Goal: Task Accomplishment & Management: Use online tool/utility

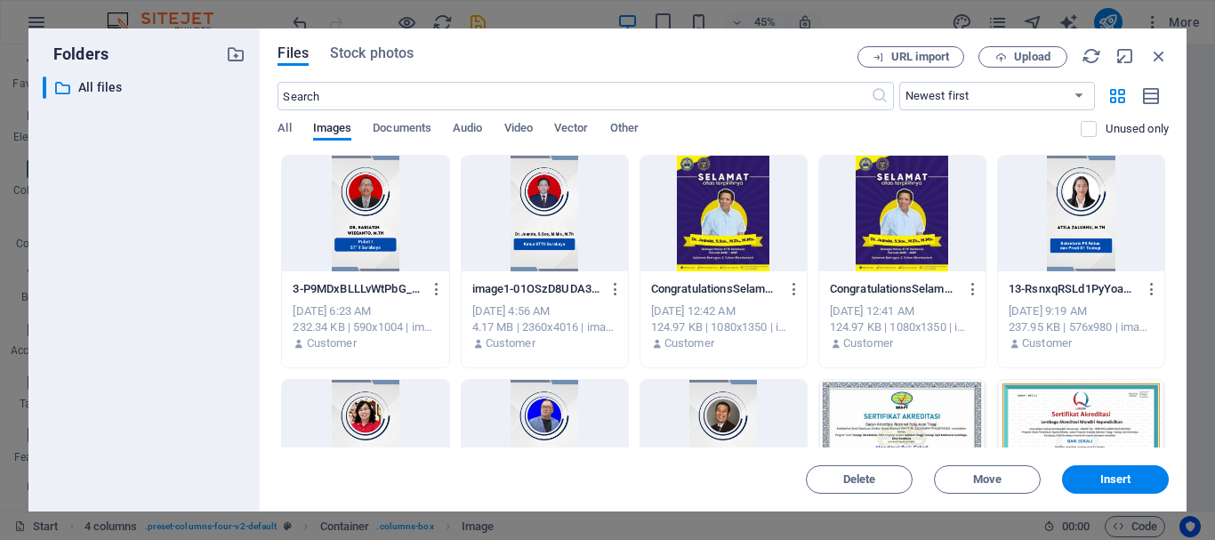
click at [132, 253] on div "​ All files All files" at bounding box center [144, 286] width 203 height 421
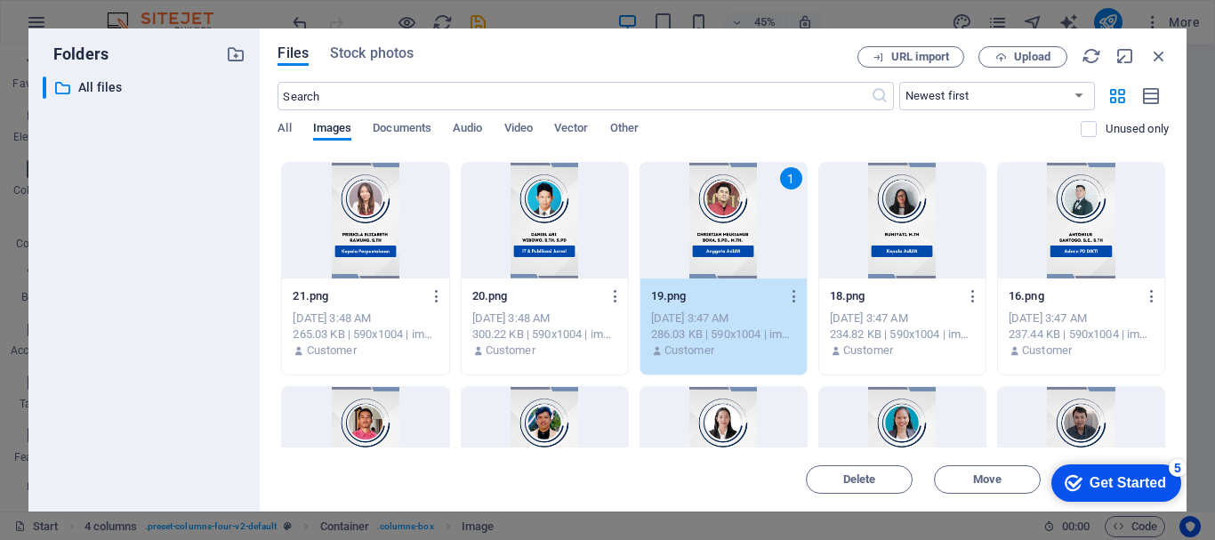
click at [193, 280] on div "​ All files All files" at bounding box center [144, 286] width 203 height 421
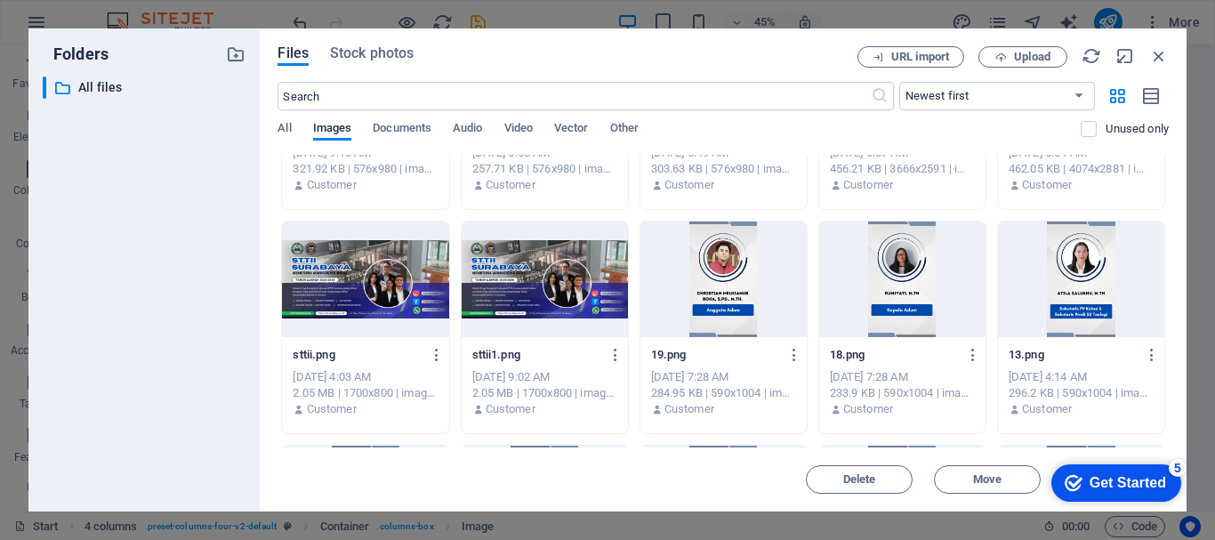
scroll to position [178, 0]
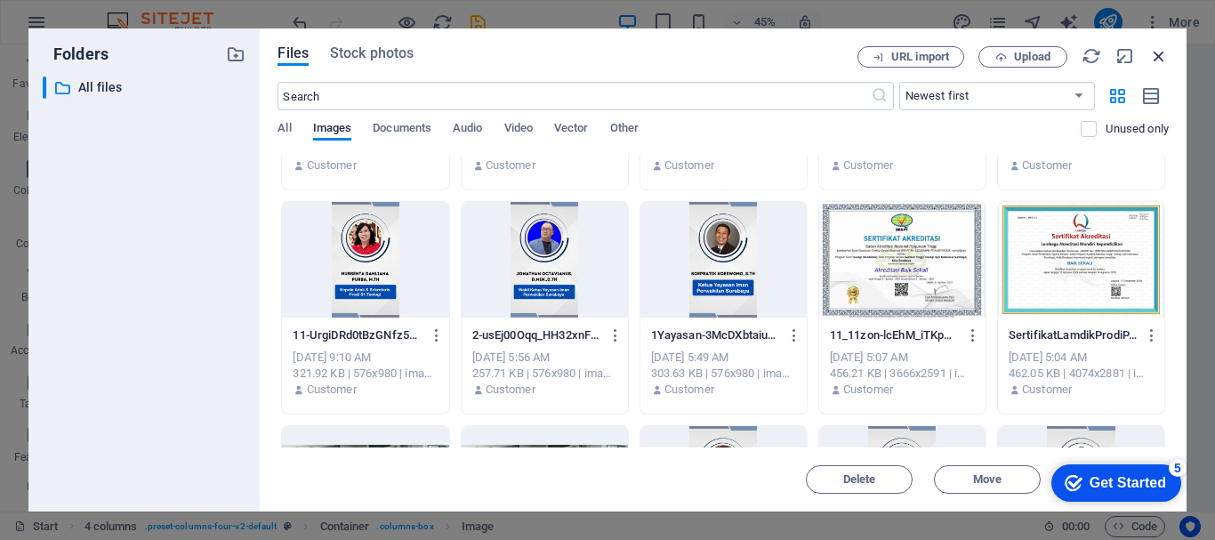
drag, startPoint x: 1164, startPoint y: 57, endPoint x: 817, endPoint y: 15, distance: 349.3
click at [1164, 57] on icon "button" at bounding box center [1159, 56] width 20 height 20
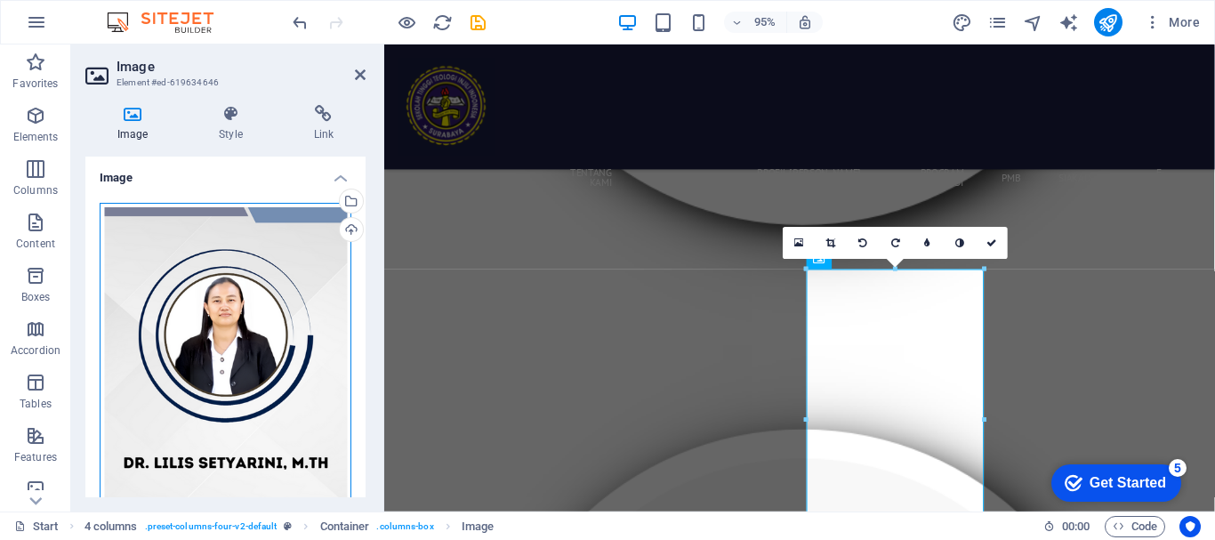
click at [277, 331] on div "Drag files here, click to choose files or select files from Files or our free s…" at bounding box center [226, 414] width 252 height 422
click at [277, 331] on body "STTII SURABAYA Start Favorites Elements Columns Content Boxes Accordion Tables …" at bounding box center [607, 270] width 1215 height 540
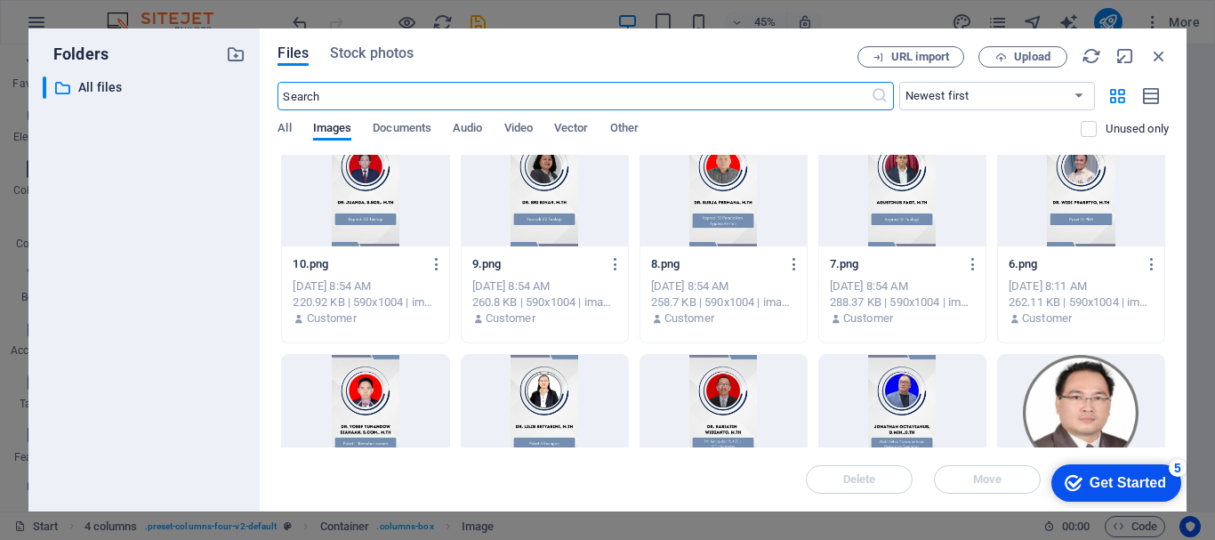
scroll to position [2578, 0]
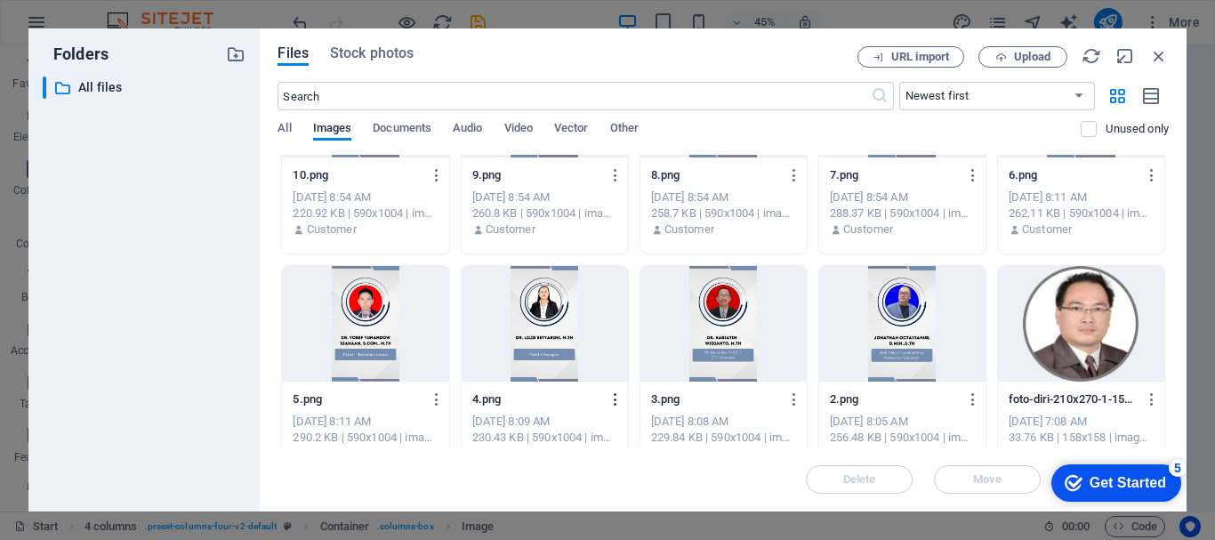
click at [618, 397] on icon "button" at bounding box center [615, 399] width 17 height 16
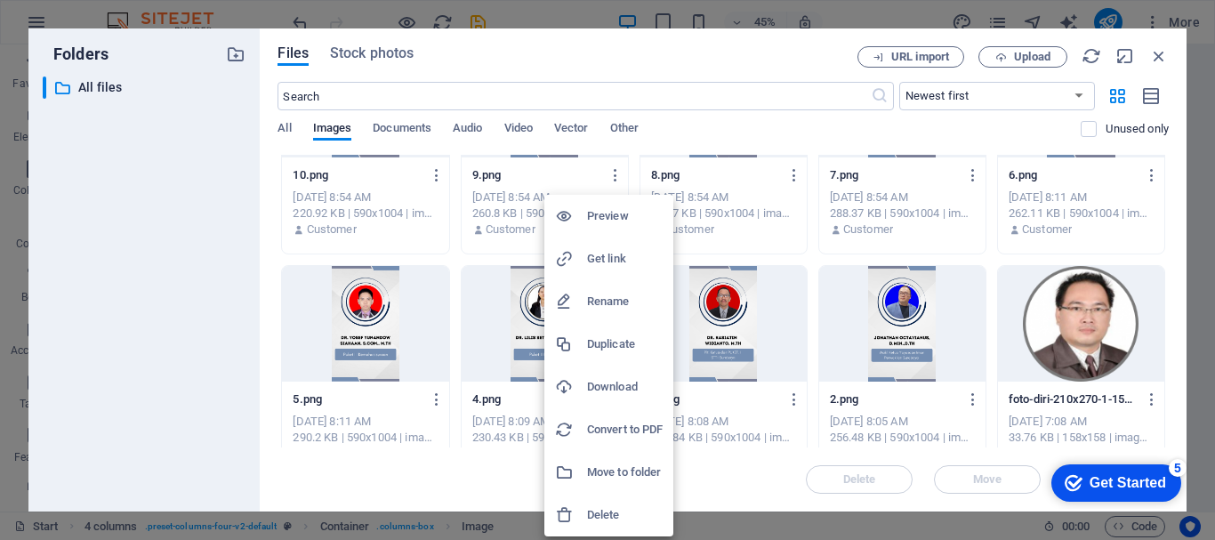
click at [630, 383] on h6 "Download" at bounding box center [625, 386] width 76 height 21
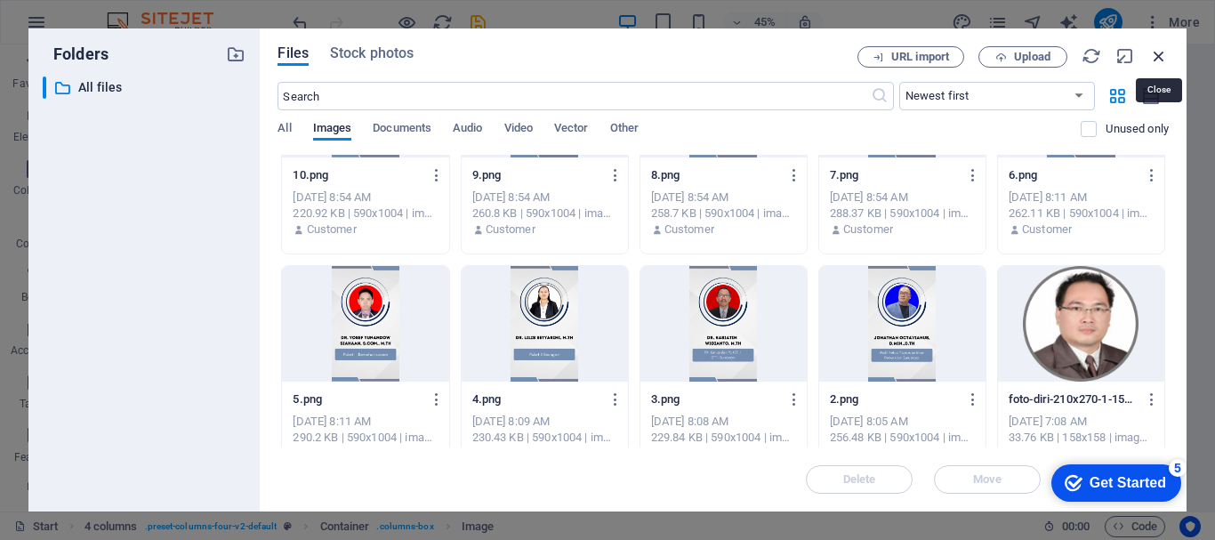
click at [1159, 52] on icon "button" at bounding box center [1159, 56] width 20 height 20
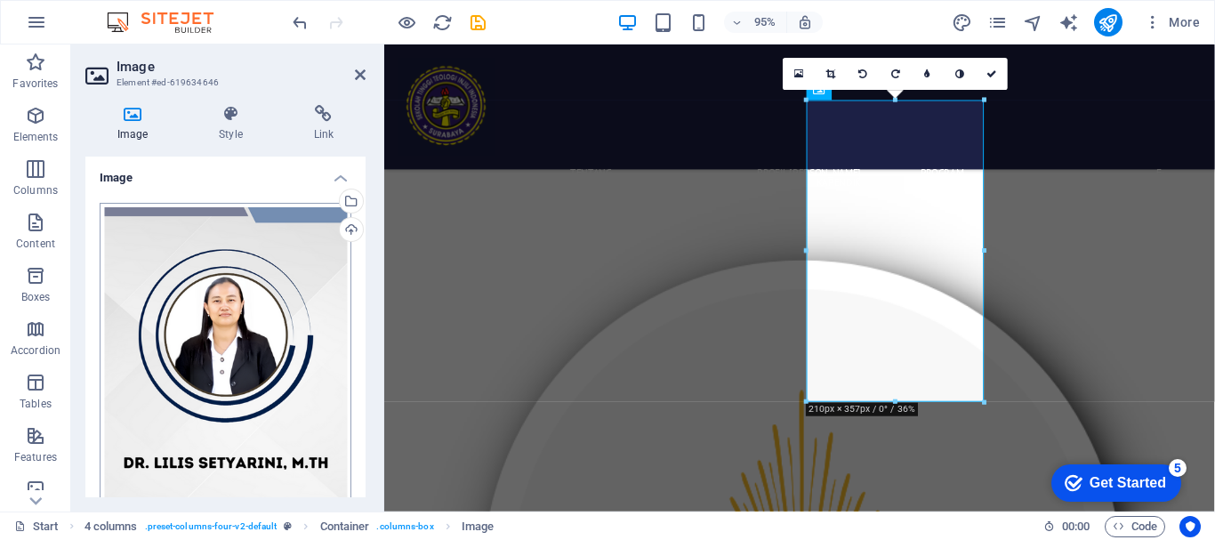
scroll to position [178, 0]
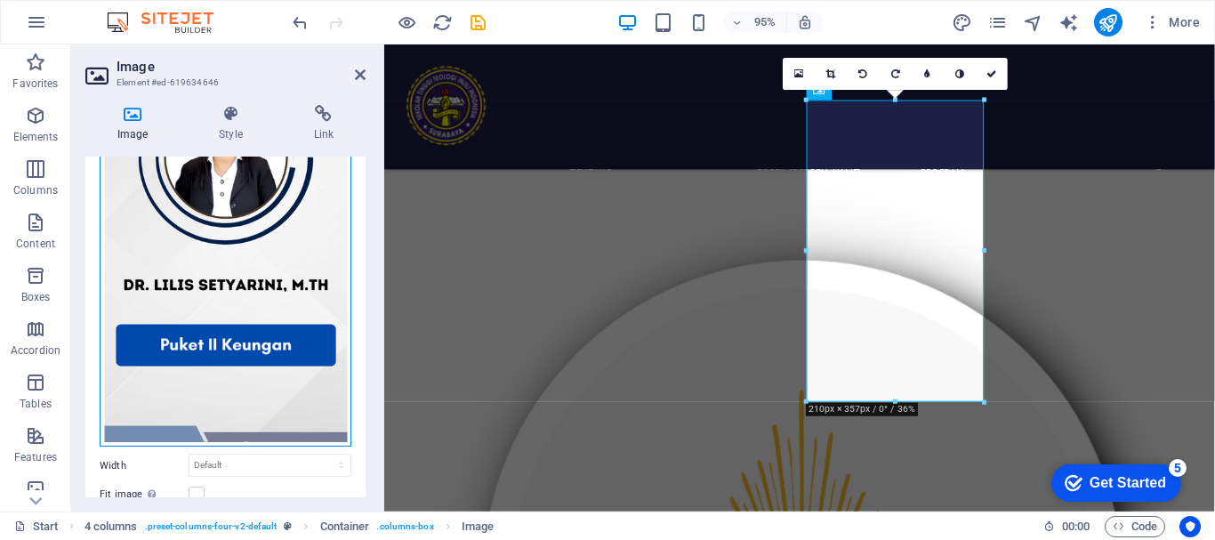
click at [270, 237] on div "Drag files here, click to choose files or select files from Files or our free s…" at bounding box center [226, 236] width 252 height 422
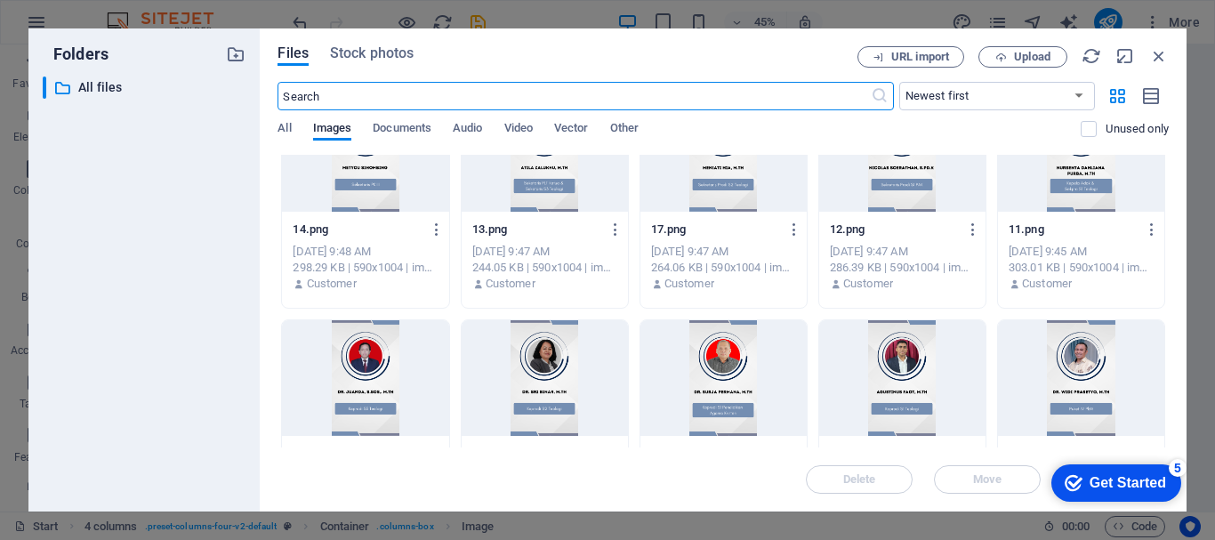
scroll to position [2401, 0]
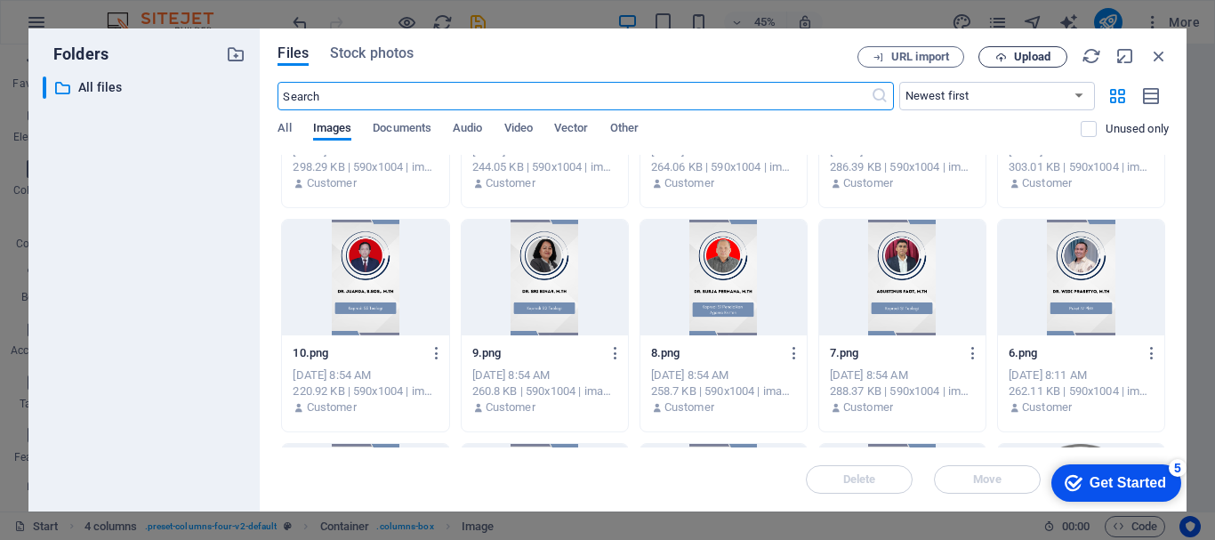
click at [1024, 67] on button "Upload" at bounding box center [1022, 56] width 89 height 21
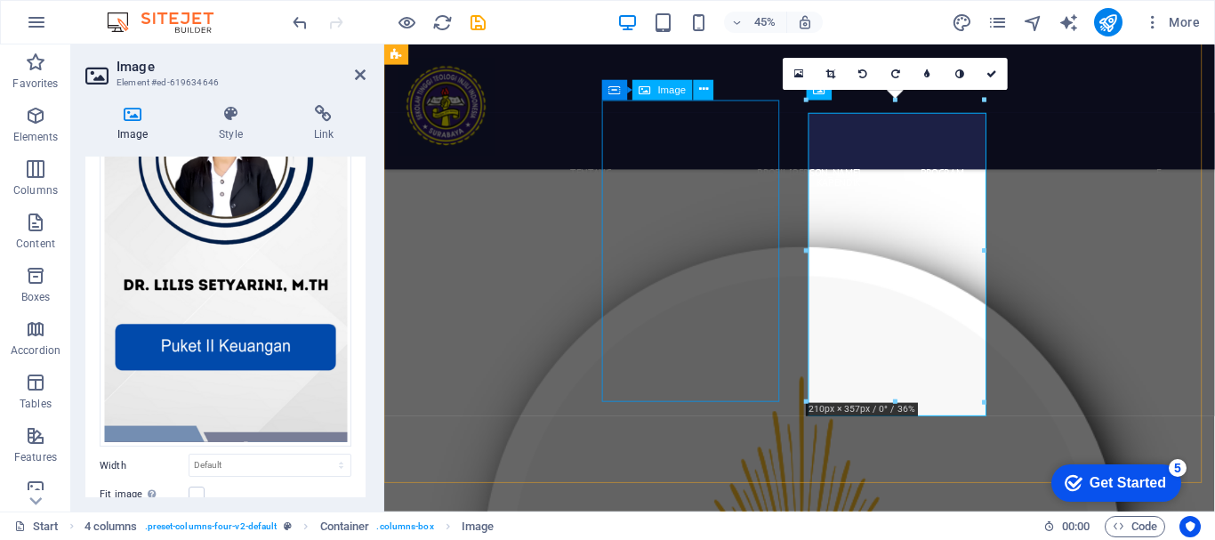
scroll to position [7609, 0]
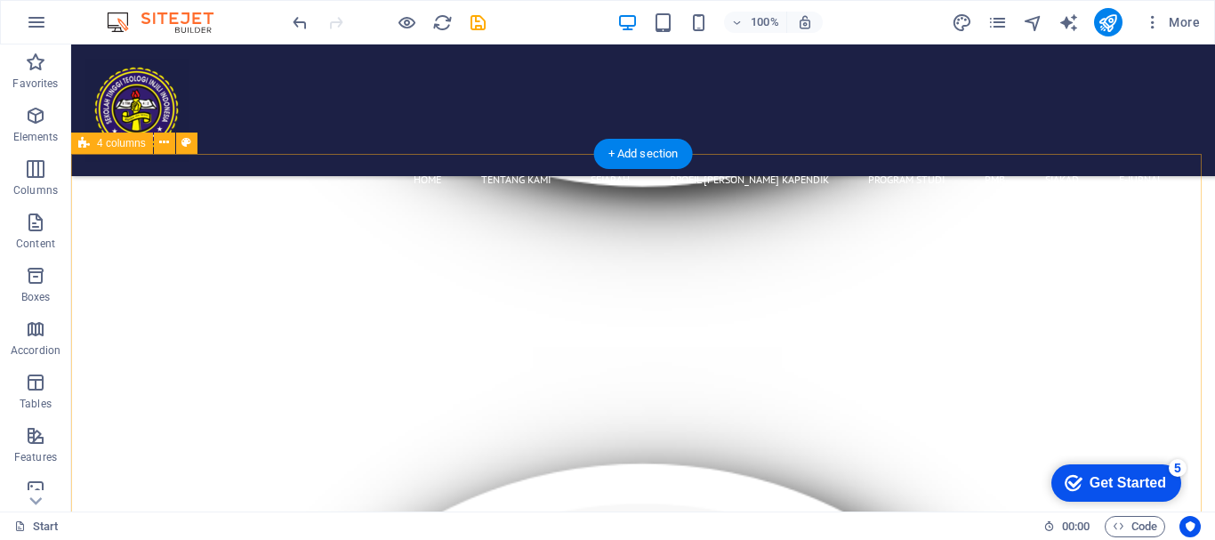
scroll to position [8591, 0]
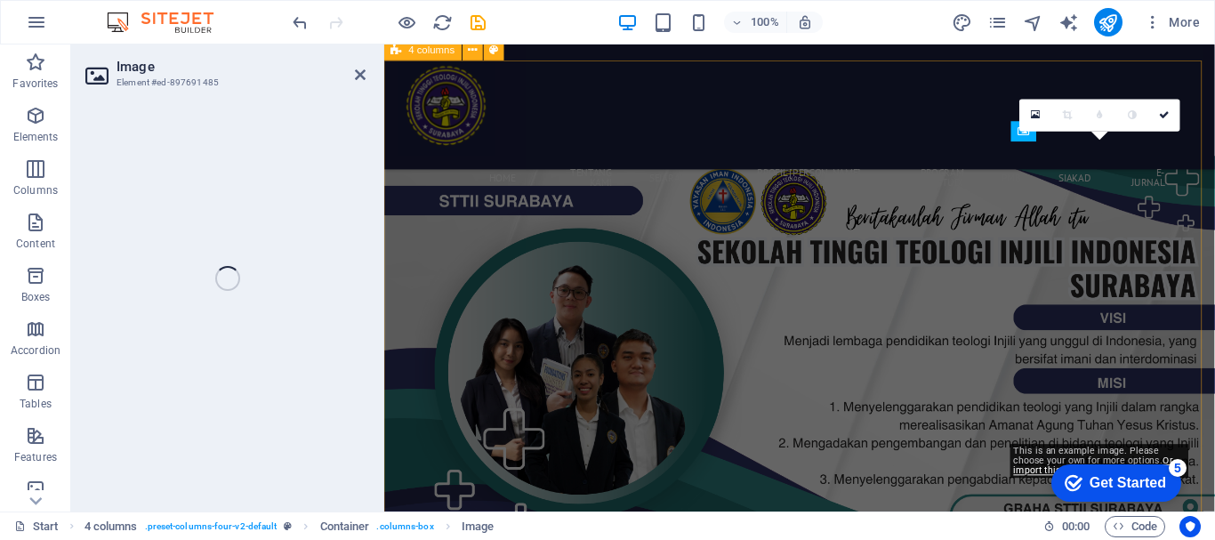
scroll to position [8054, 0]
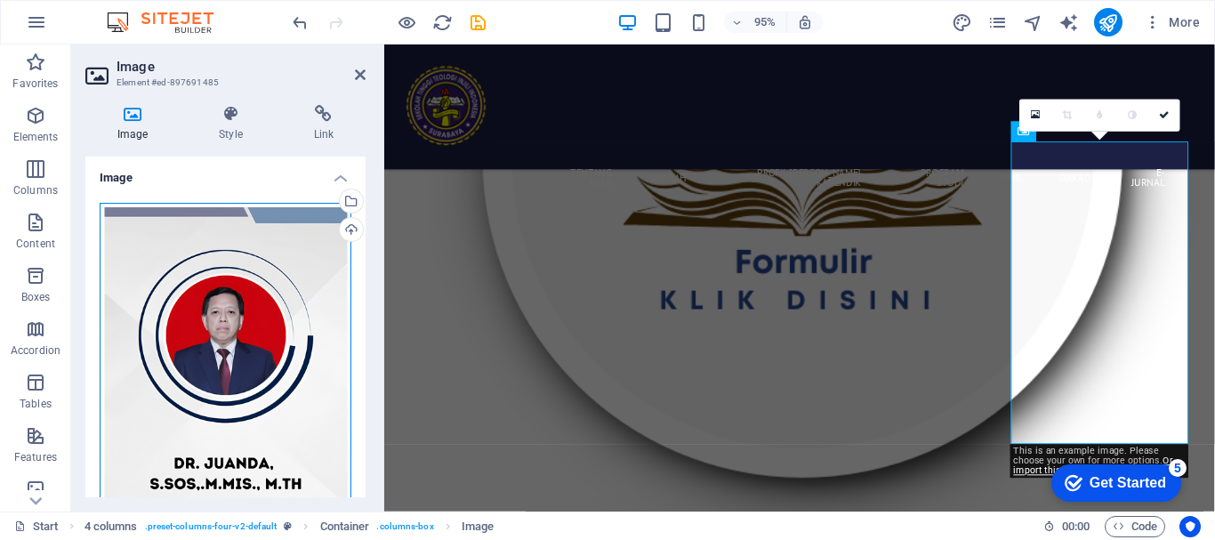
click at [231, 311] on div "Drag files here, click to choose files or select files from Files or our free s…" at bounding box center [226, 414] width 252 height 422
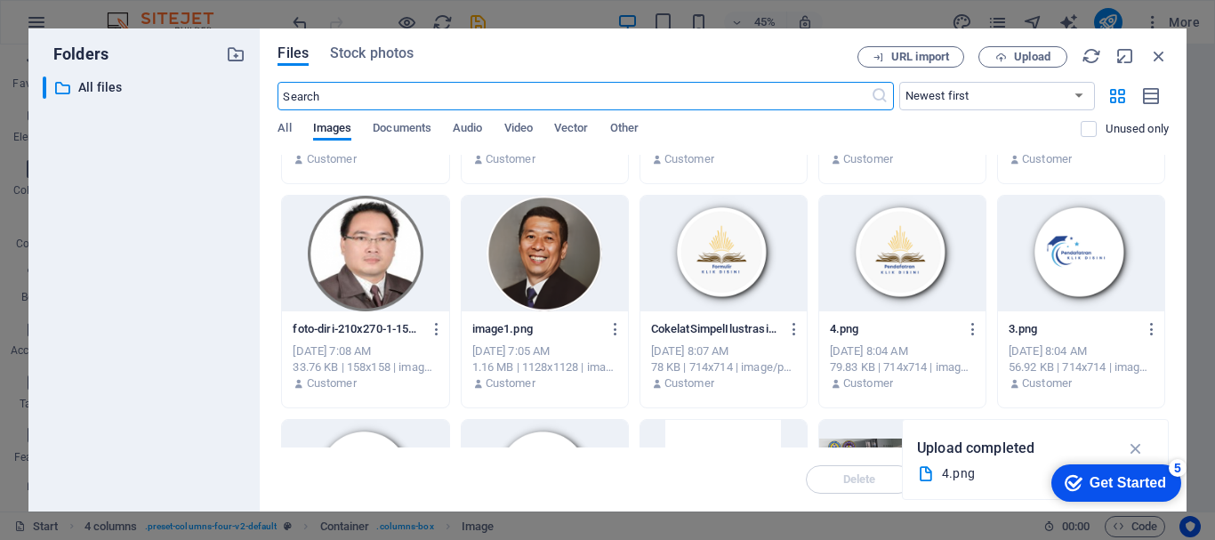
scroll to position [2845, 0]
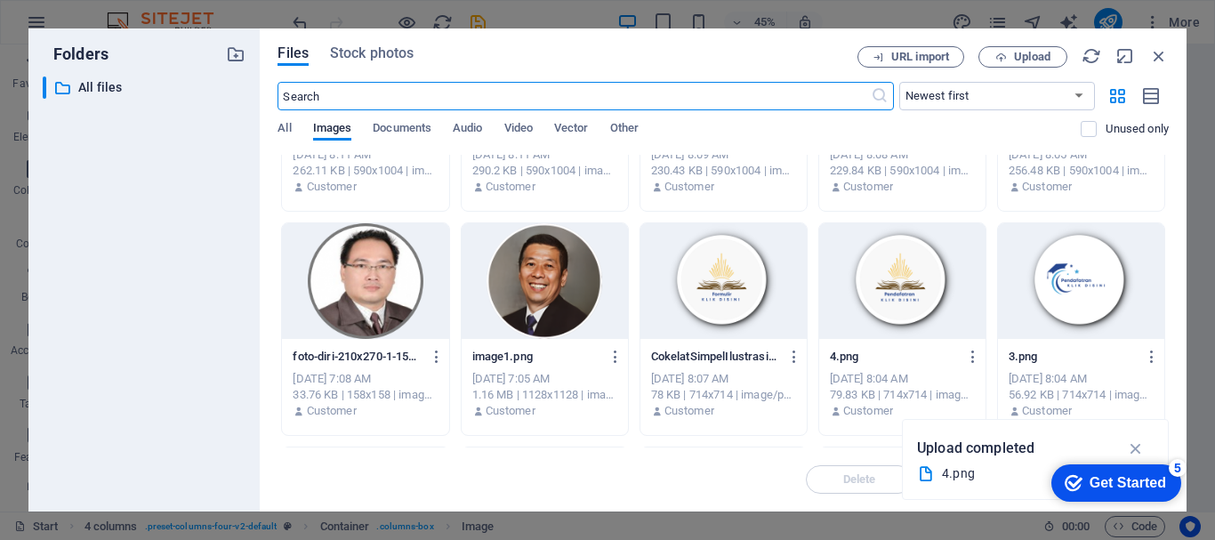
click at [1168, 61] on div "Files Stock photos URL import Upload ​ Newest first Oldest first Name (A-Z) Nam…" at bounding box center [723, 269] width 926 height 483
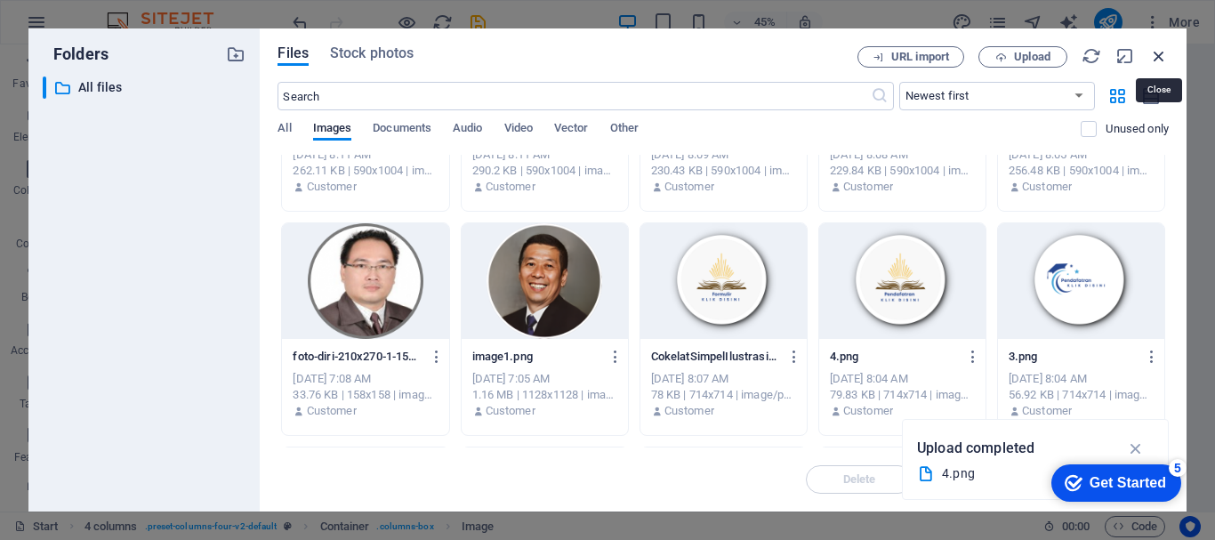
click at [1160, 61] on icon "button" at bounding box center [1159, 56] width 20 height 20
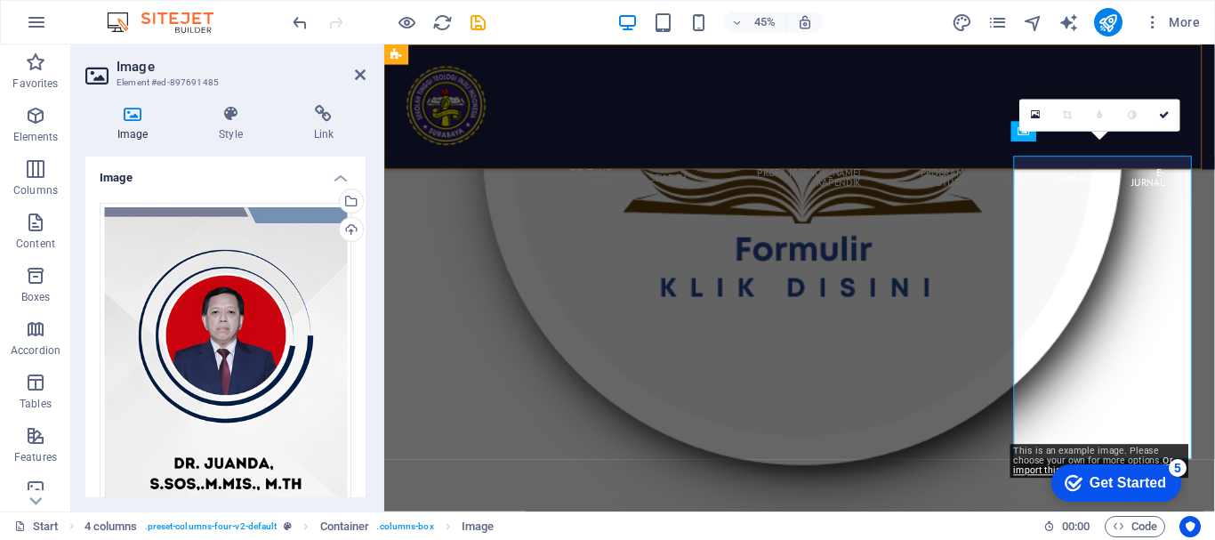
scroll to position [8054, 0]
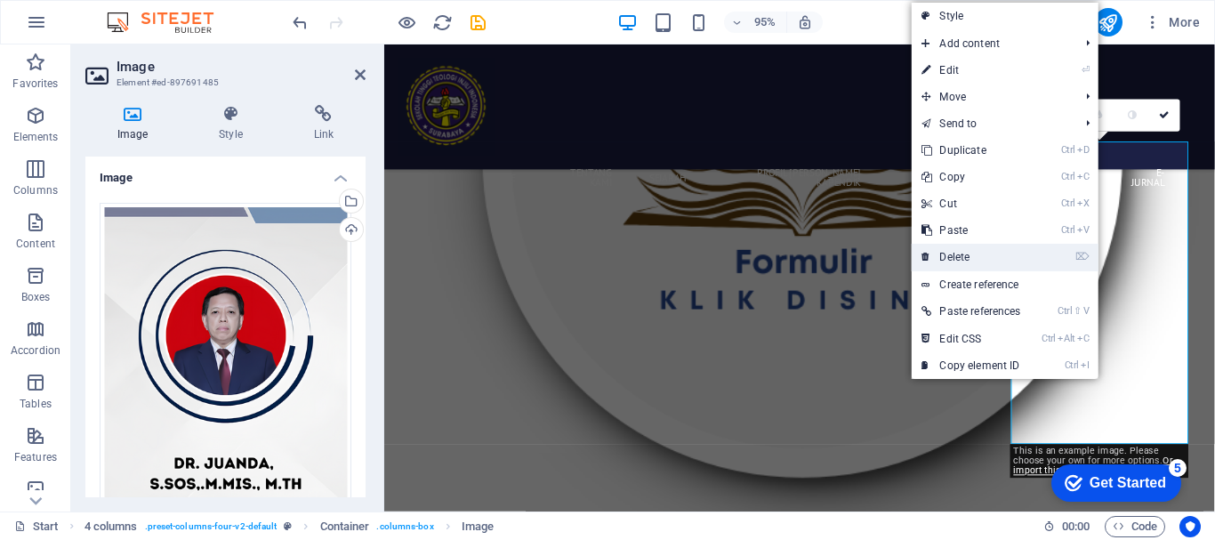
click at [1002, 249] on link "⌦ Delete" at bounding box center [970, 257] width 120 height 27
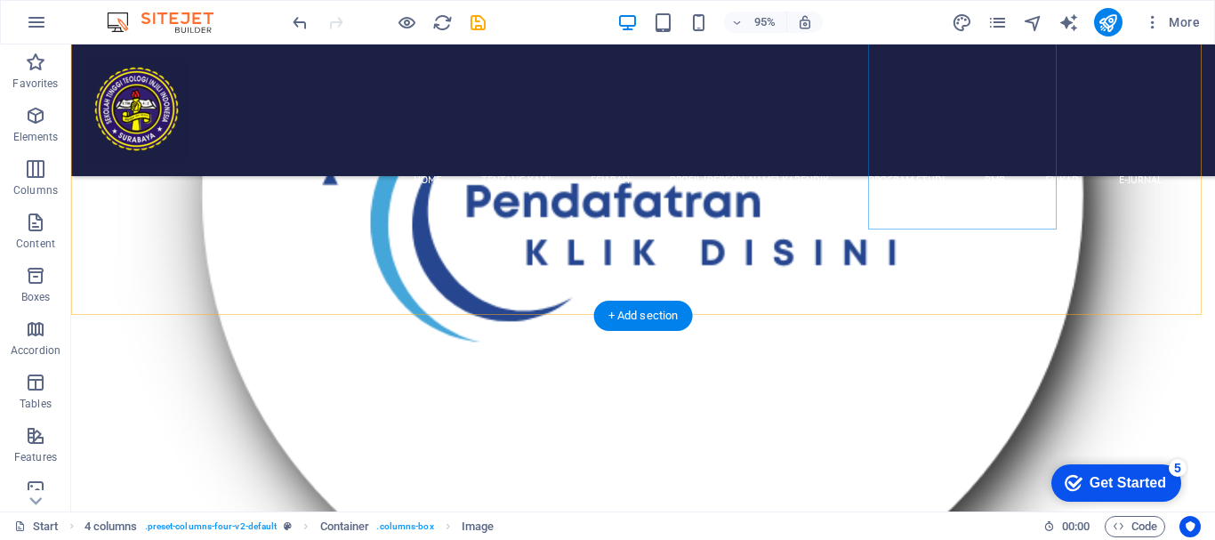
scroll to position [8591, 0]
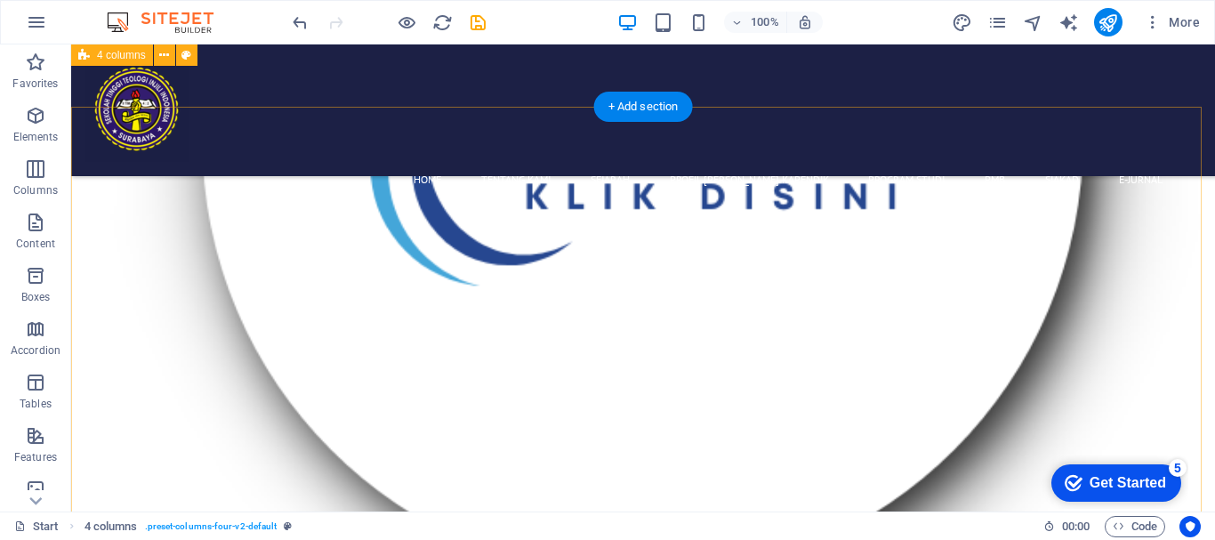
scroll to position [8057, 0]
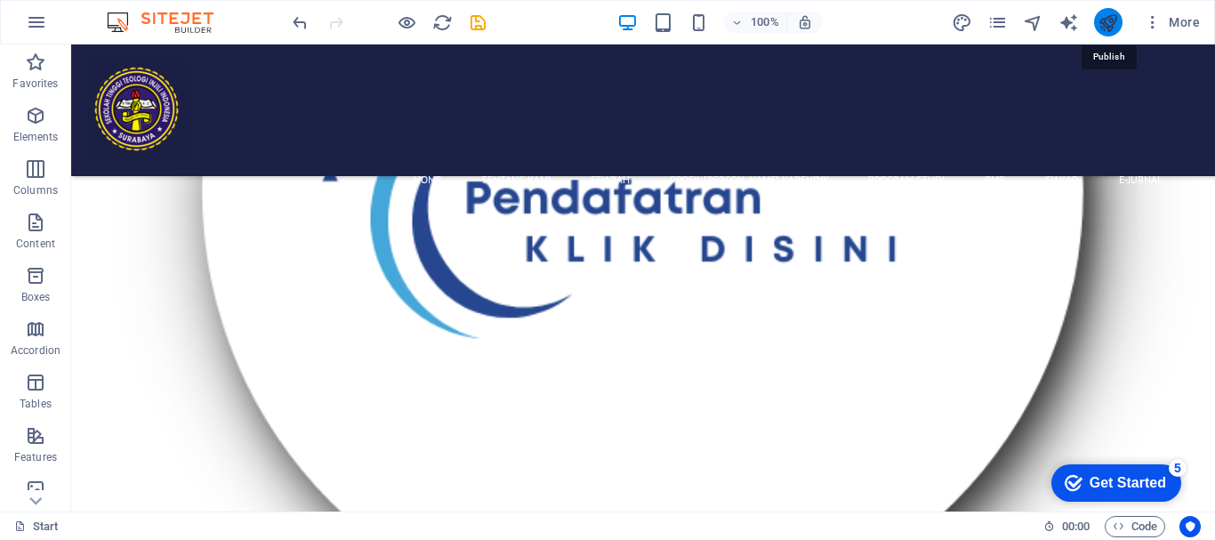
click at [1105, 26] on icon "publish" at bounding box center [1107, 22] width 20 height 20
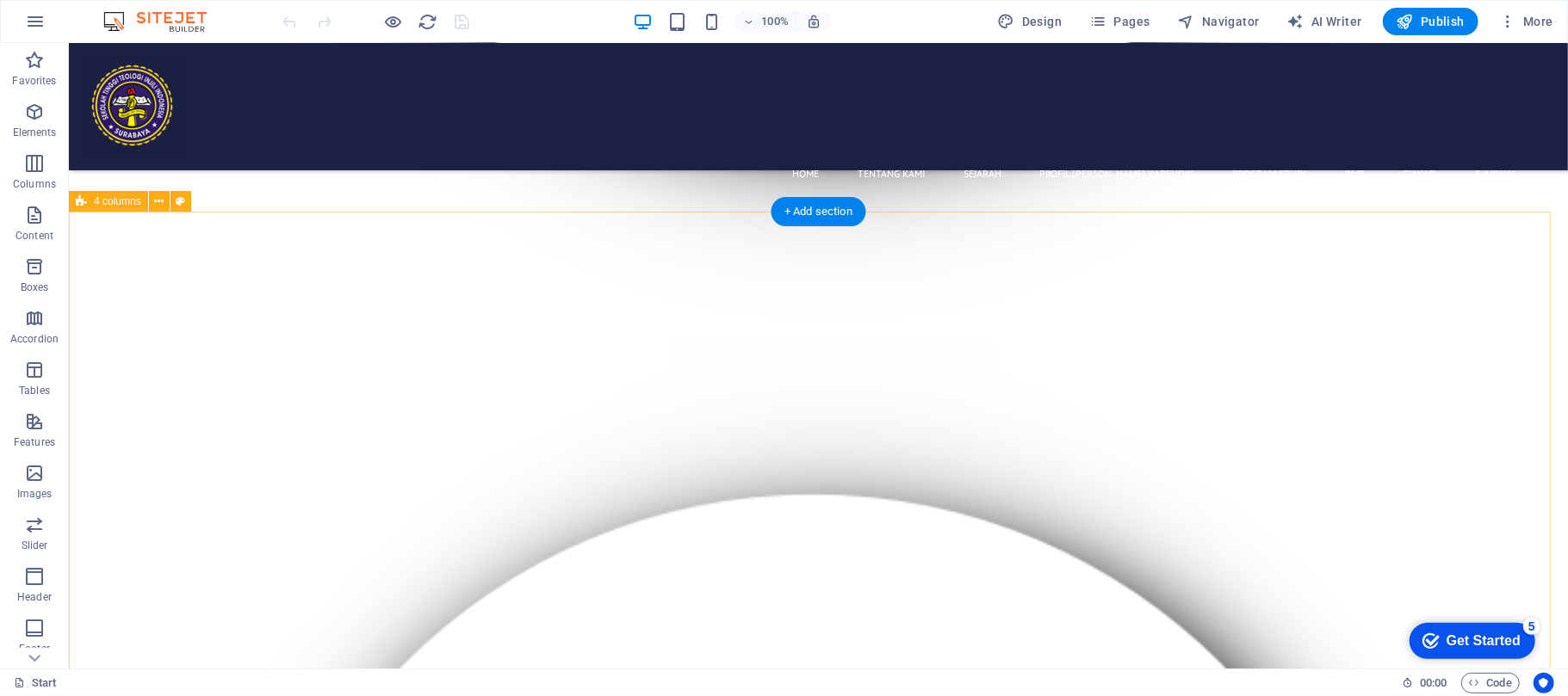
scroll to position [8660, 0]
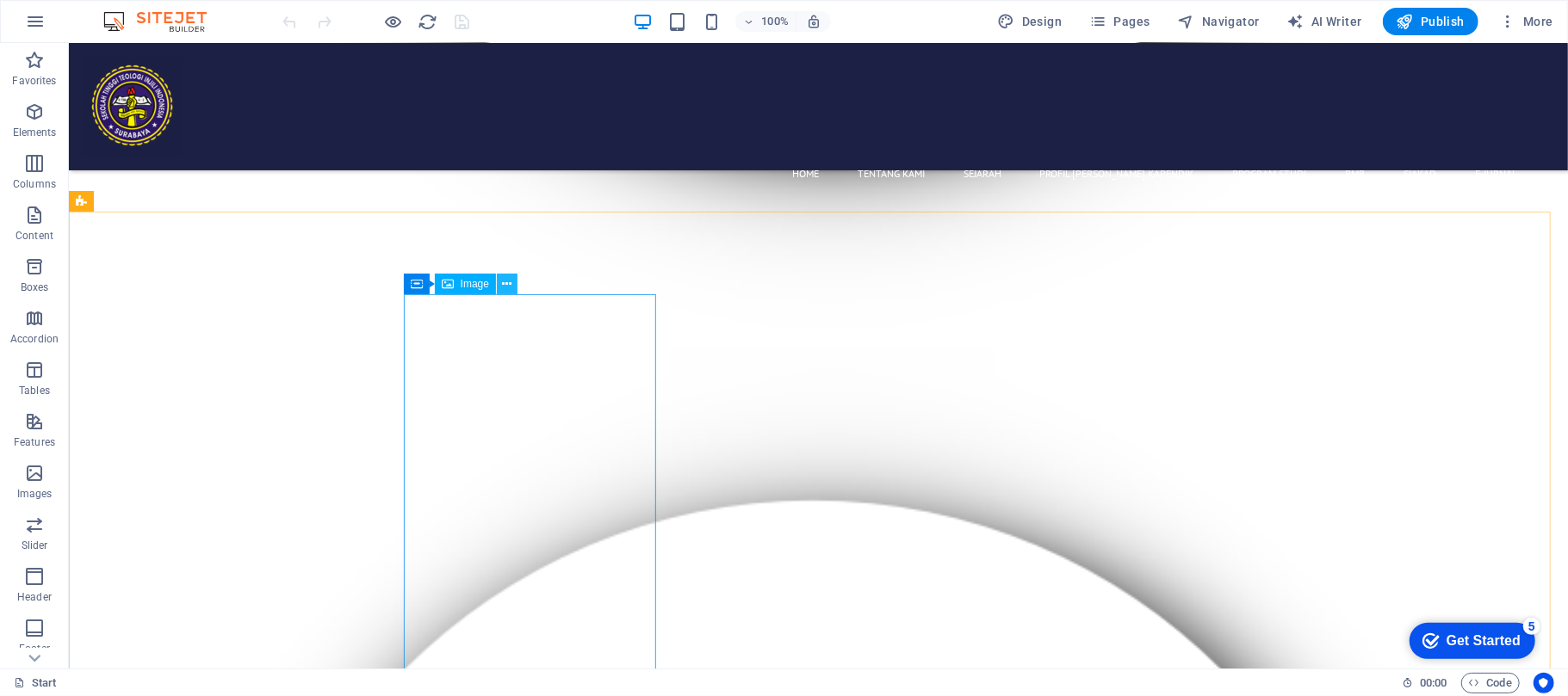
click at [504, 281] on icon at bounding box center [507, 285] width 10 height 18
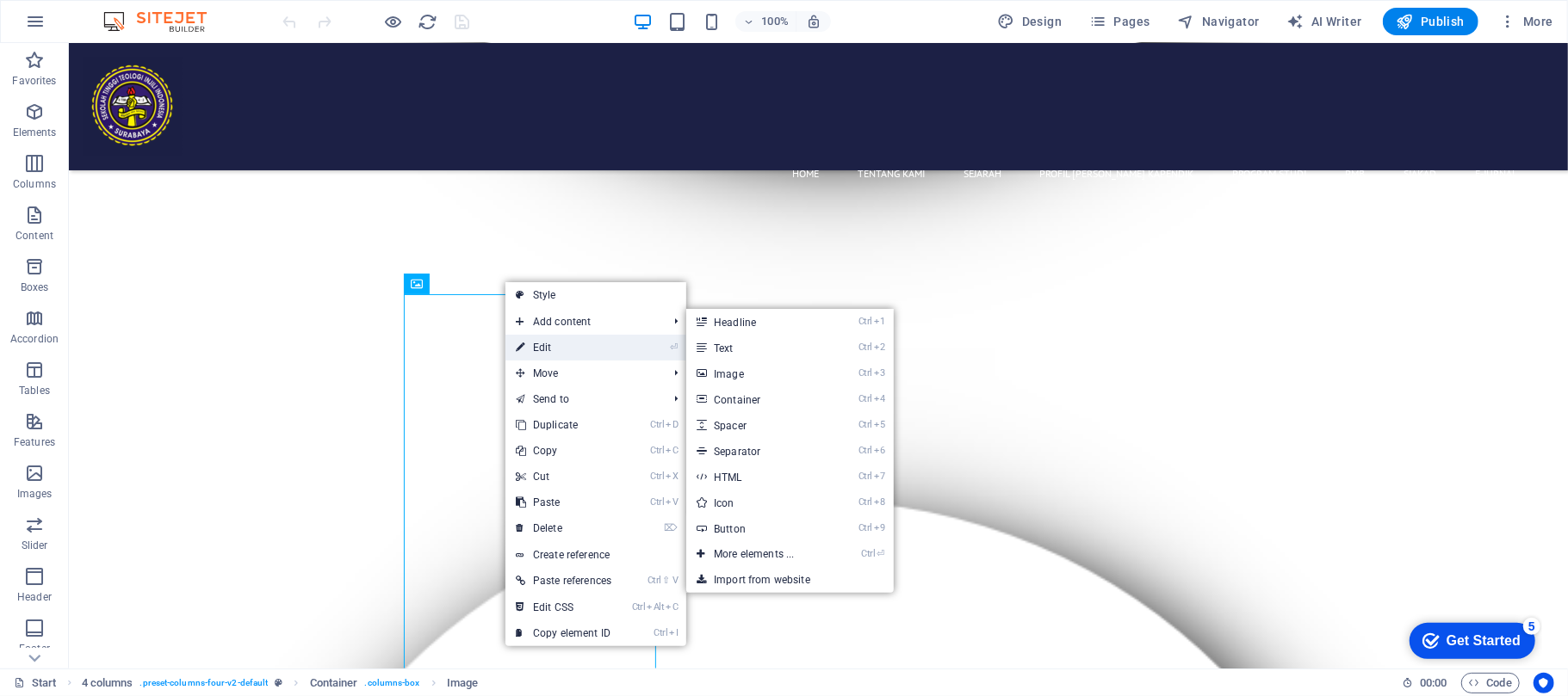
click at [525, 342] on link "⏎ Edit" at bounding box center [564, 348] width 116 height 26
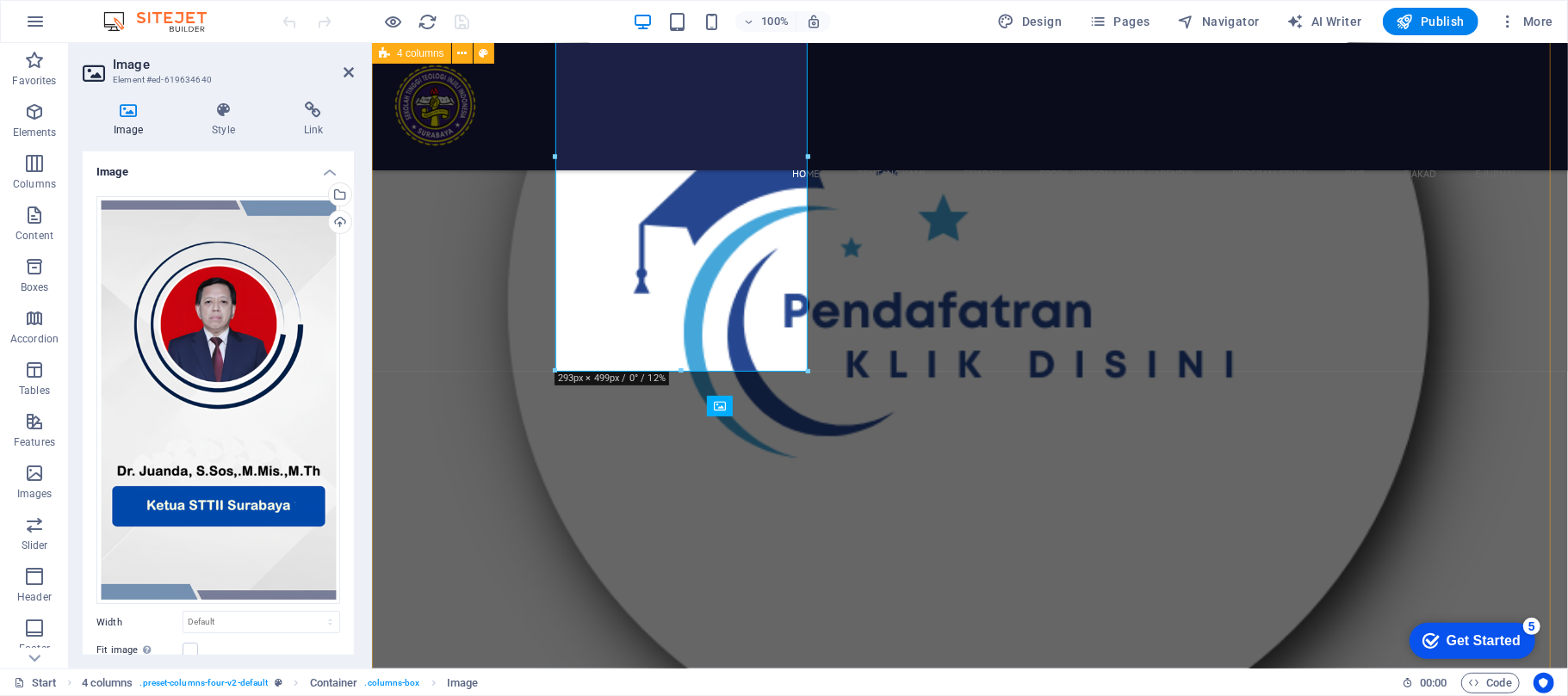
scroll to position [8316, 0]
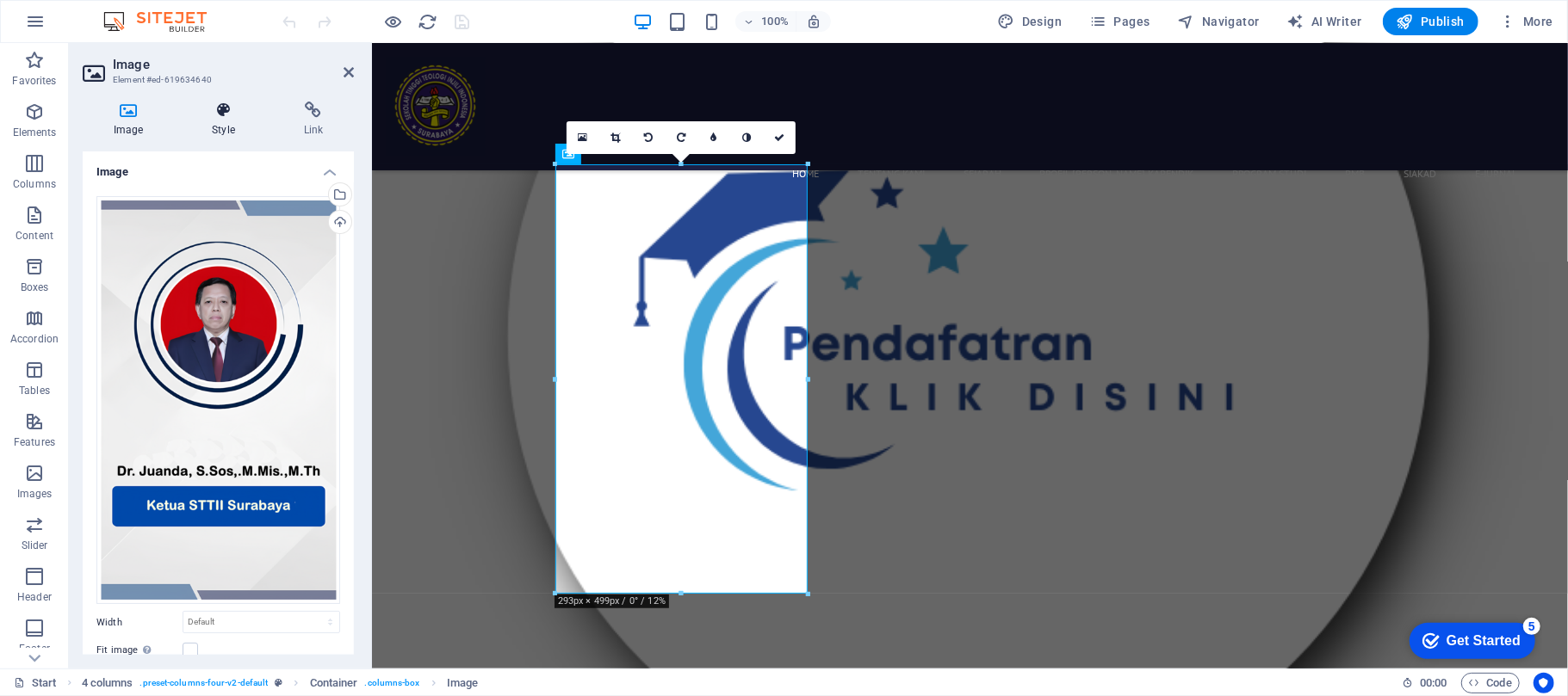
click at [249, 119] on h4 "Style" at bounding box center [227, 119] width 91 height 36
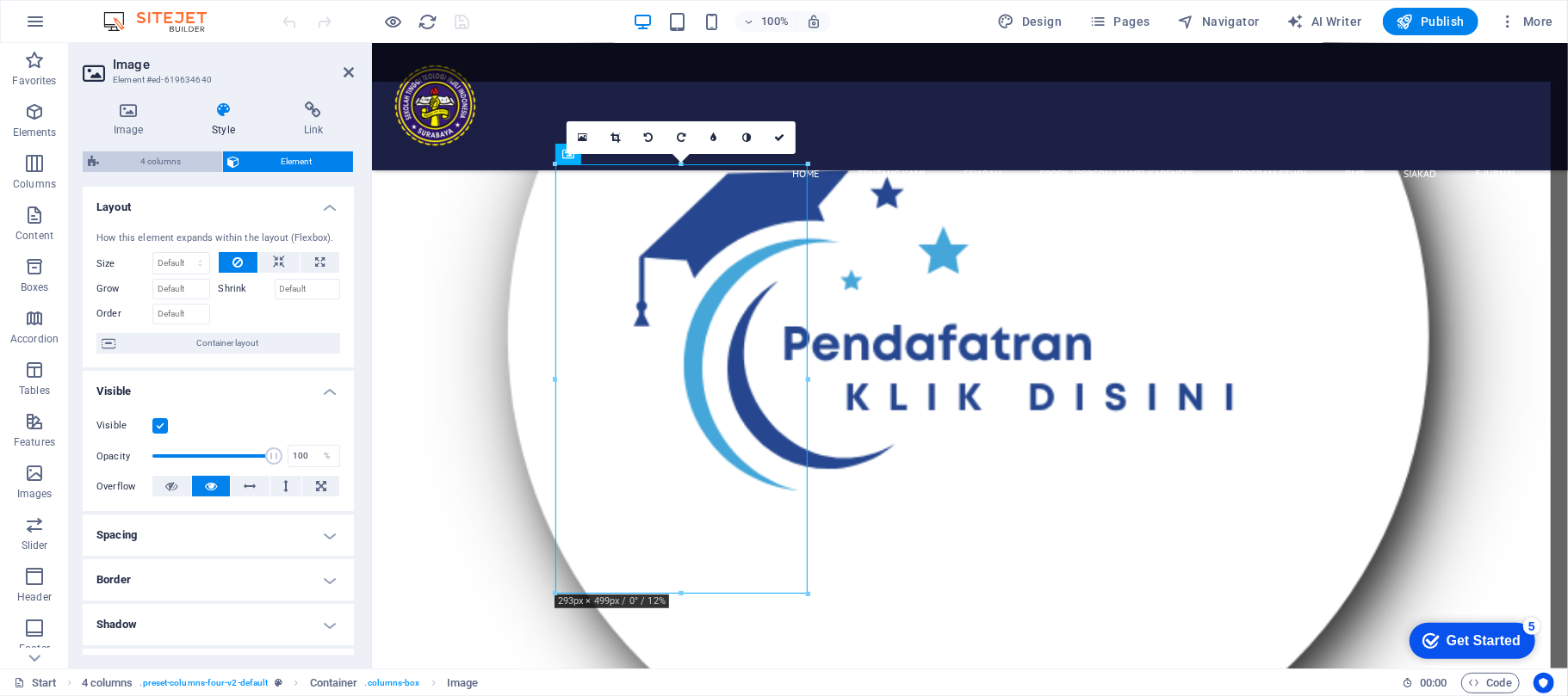
click at [186, 160] on span "4 columns" at bounding box center [161, 161] width 112 height 20
select select "rem"
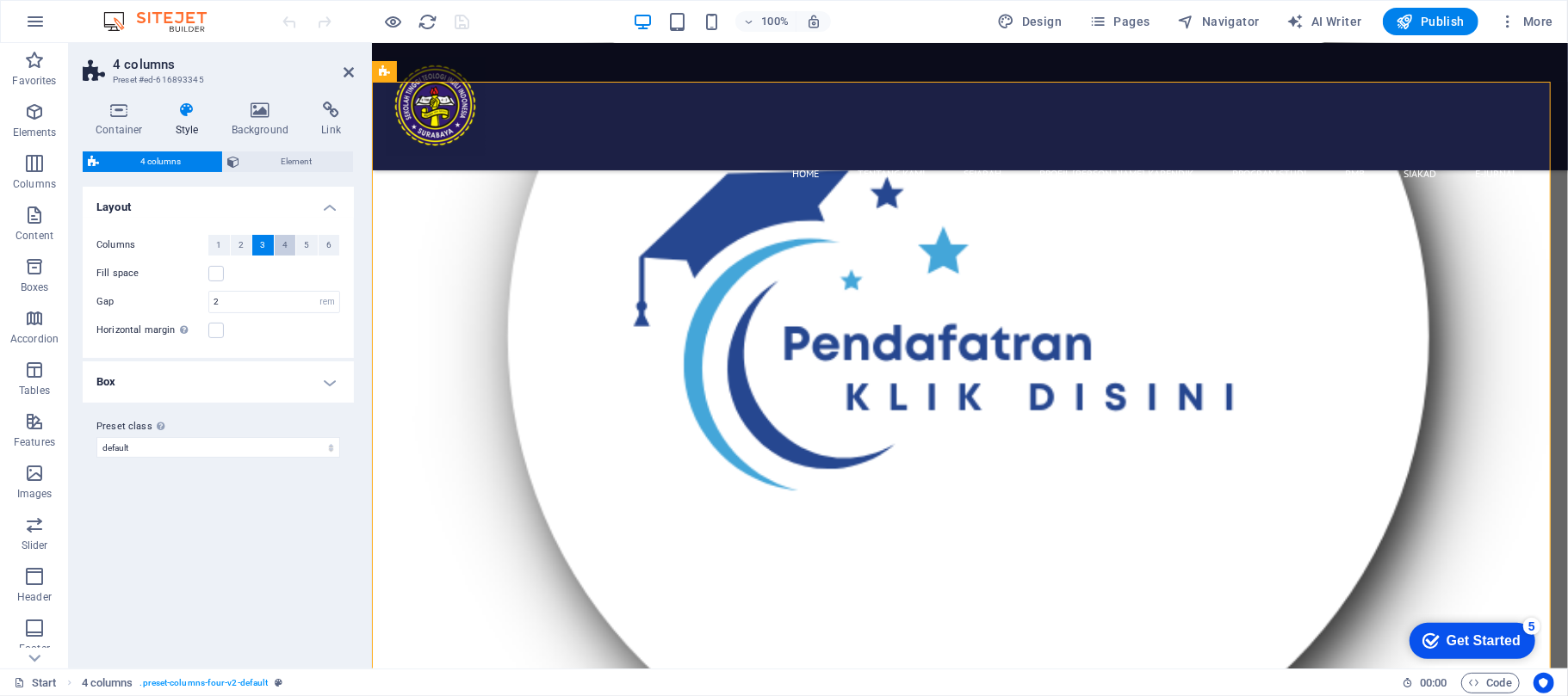
click at [284, 241] on span "4" at bounding box center [285, 245] width 5 height 20
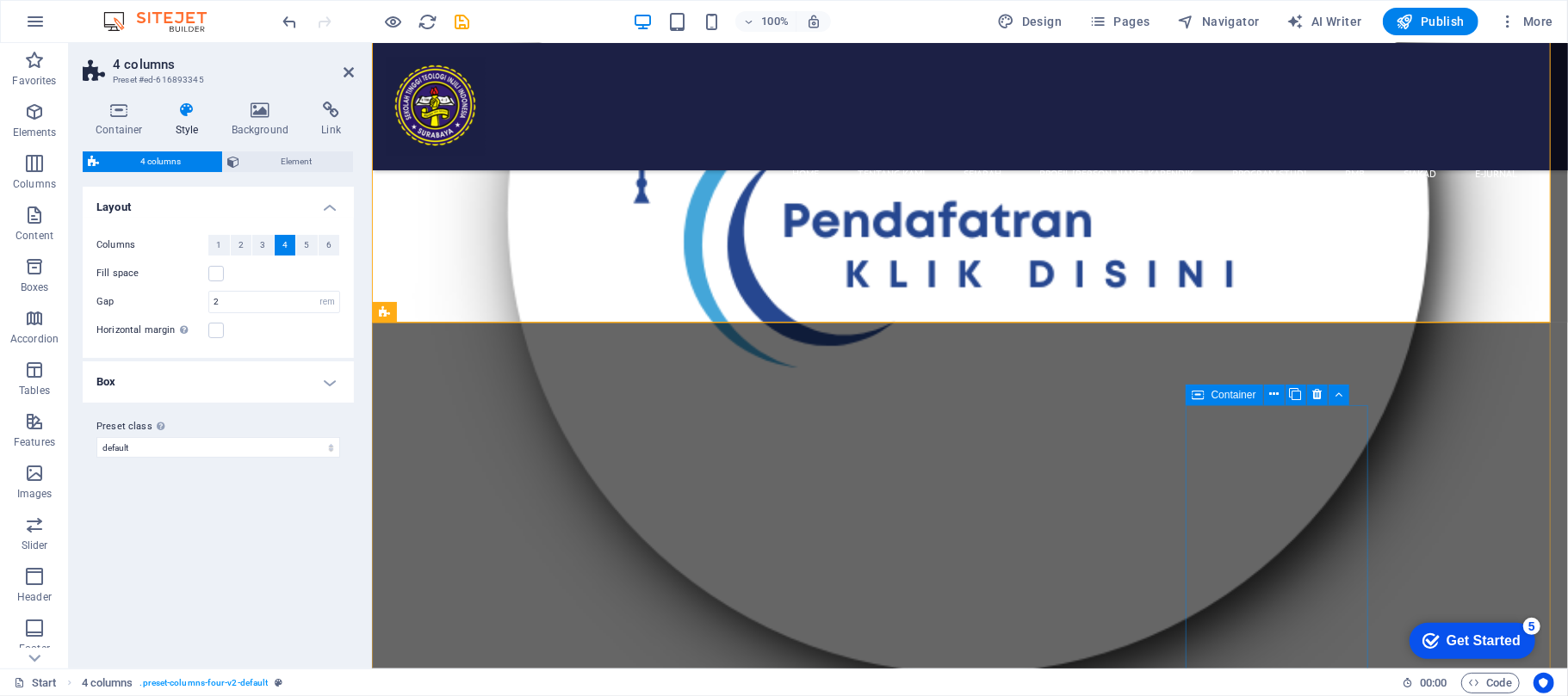
scroll to position [8201, 0]
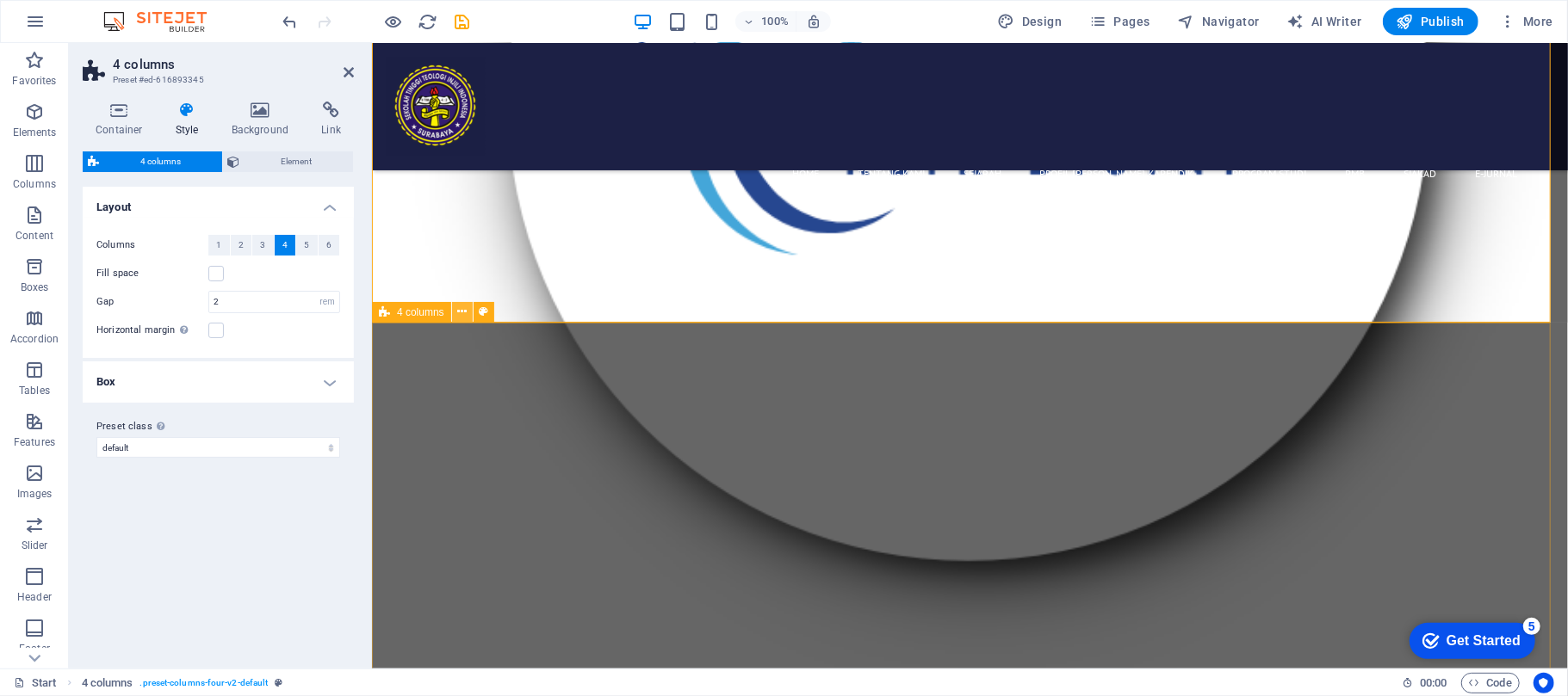
click at [462, 308] on icon at bounding box center [462, 312] width 10 height 18
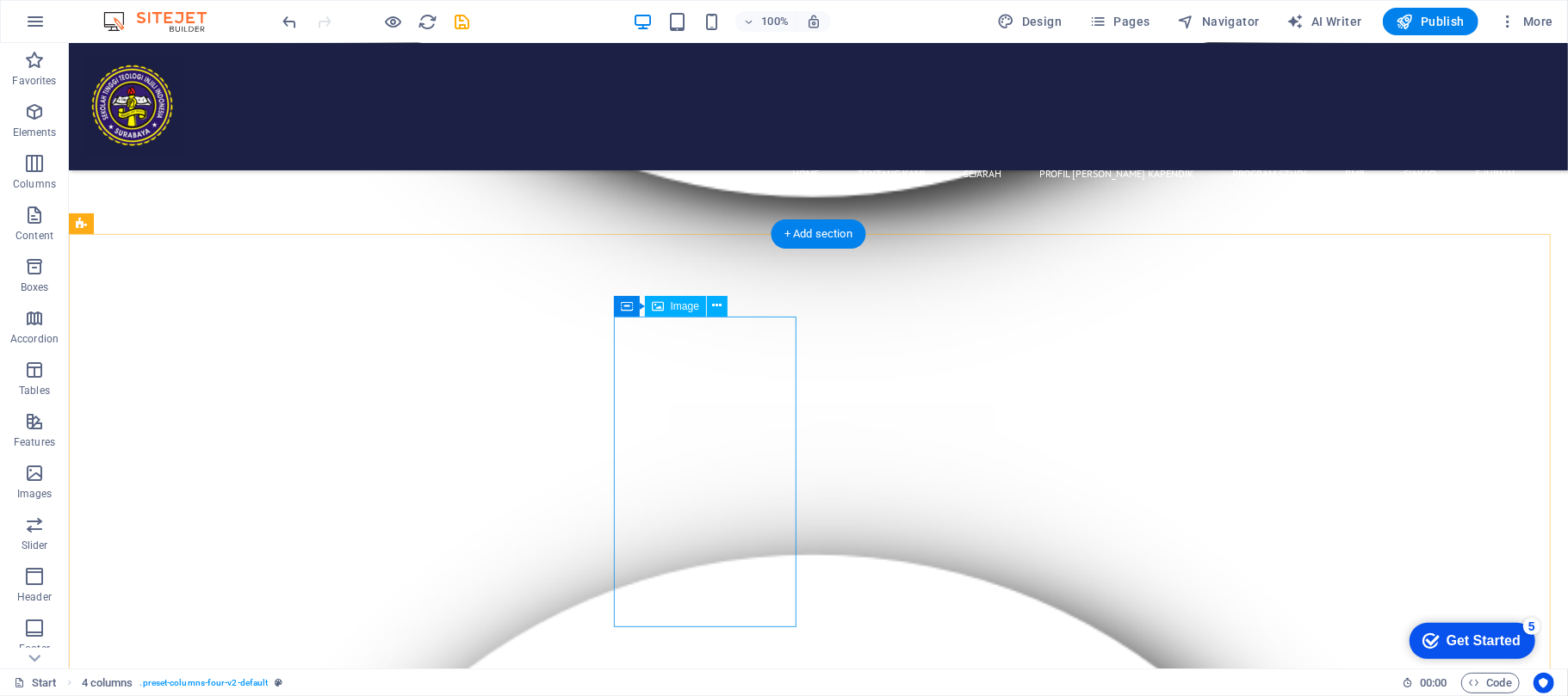
scroll to position [8216, 0]
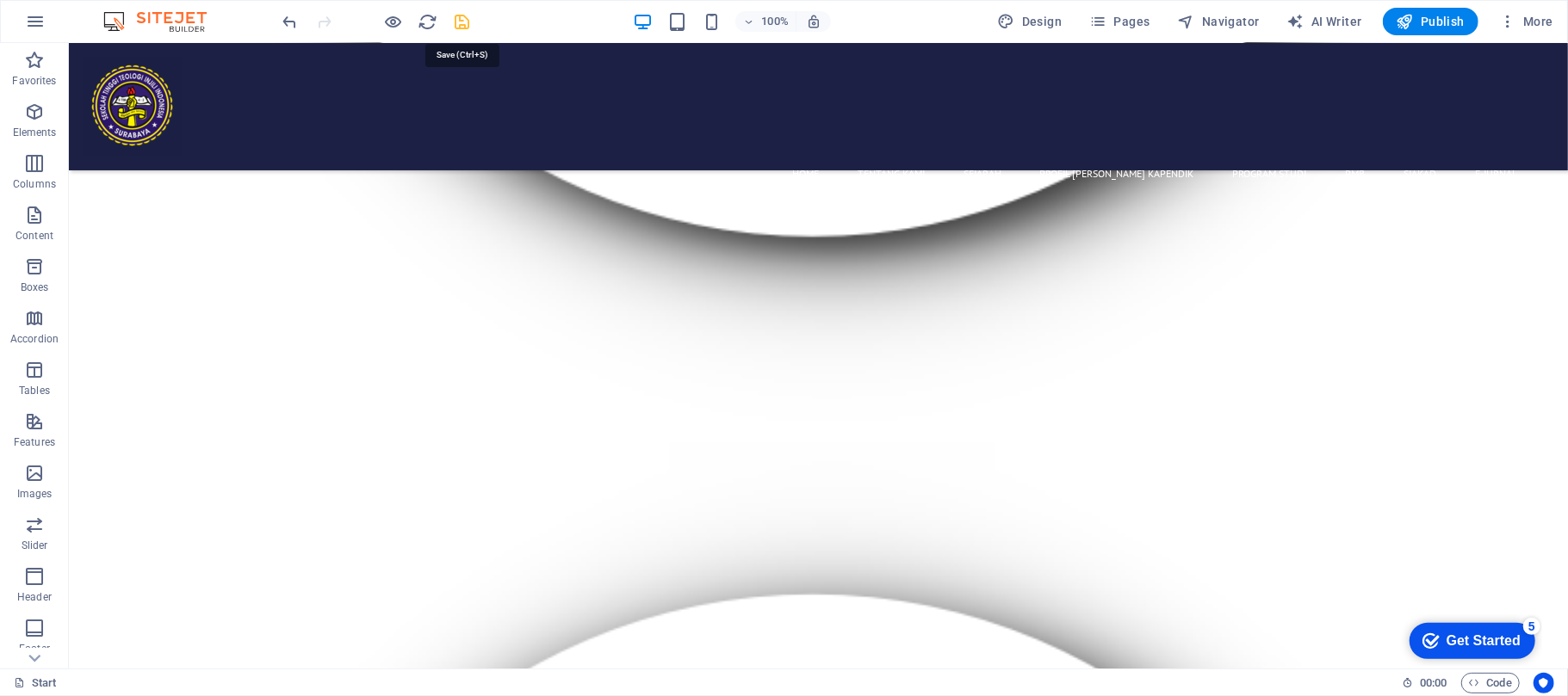
click at [458, 20] on icon "save" at bounding box center [463, 21] width 19 height 19
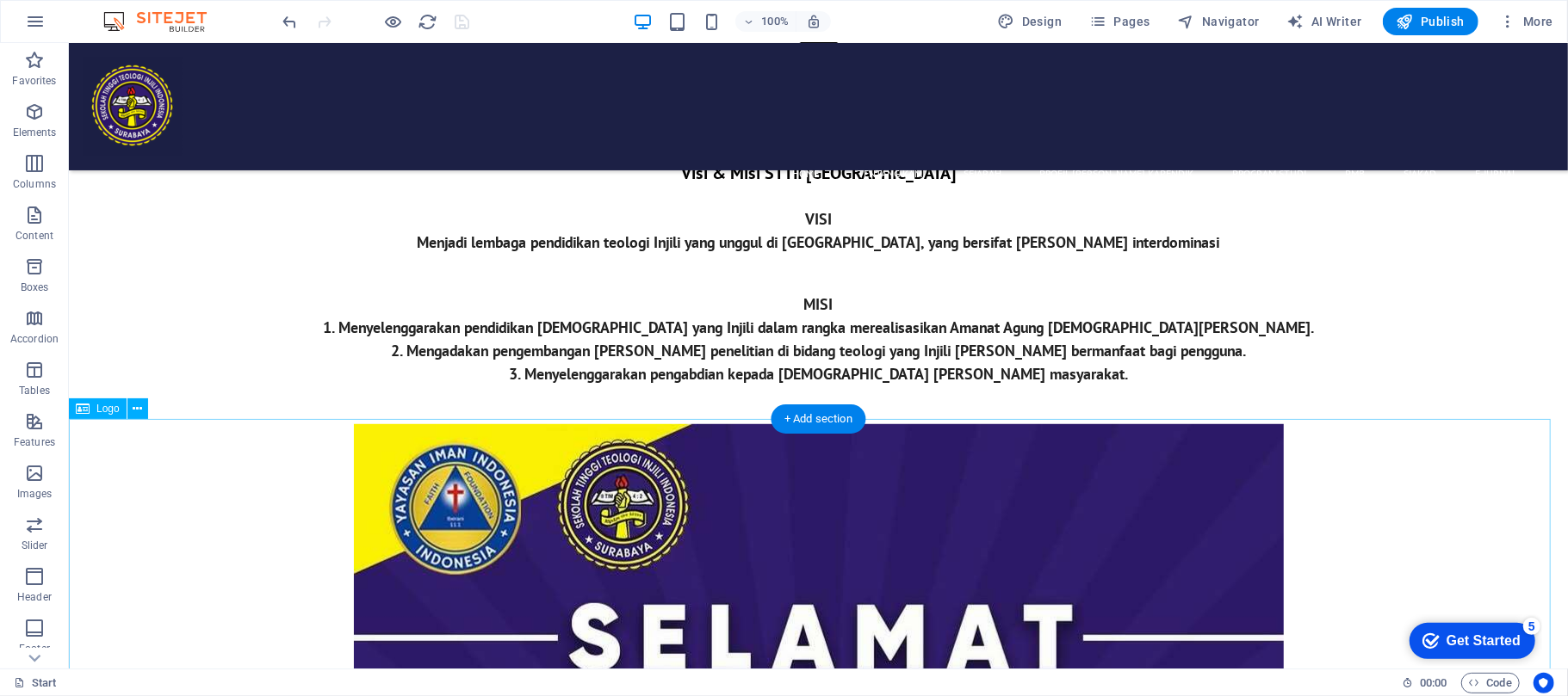
scroll to position [803, 0]
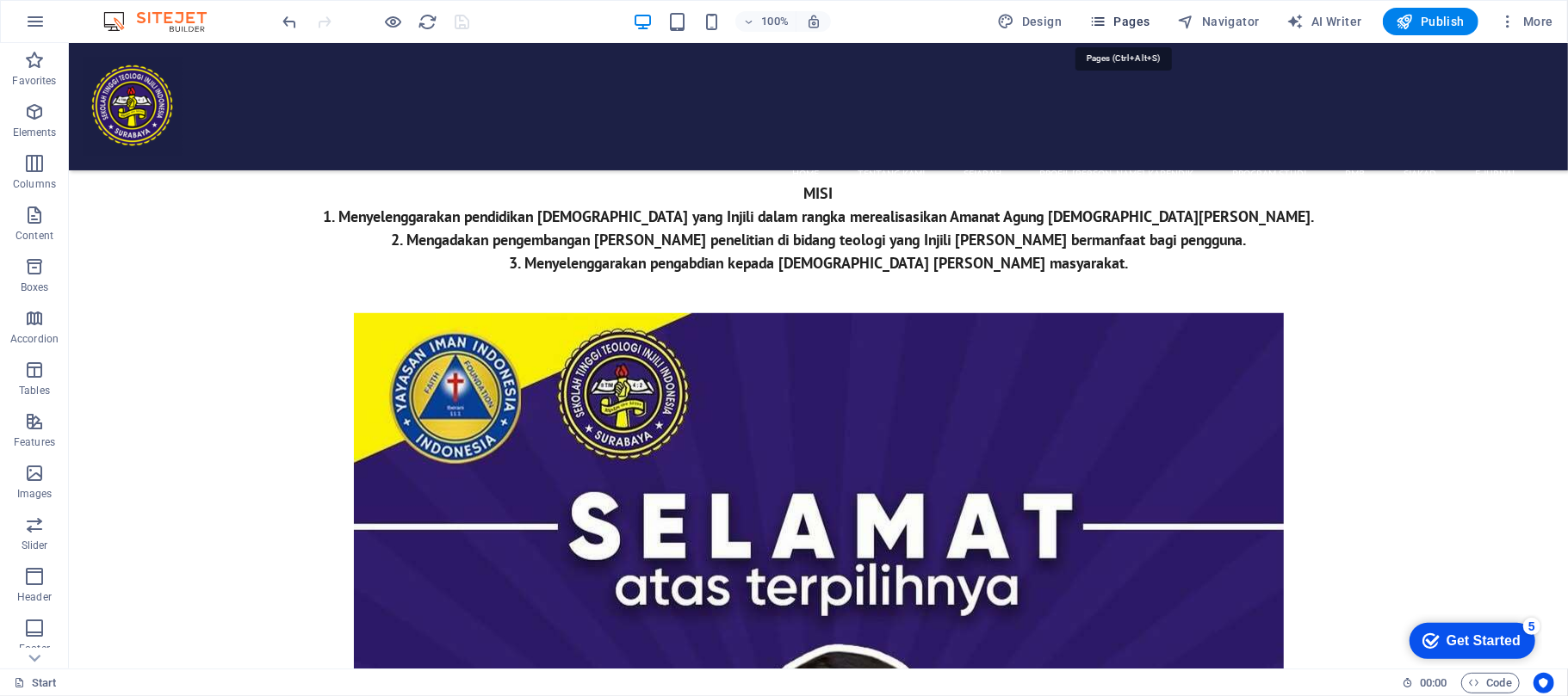
click at [1124, 25] on span "Pages" at bounding box center [1120, 21] width 60 height 17
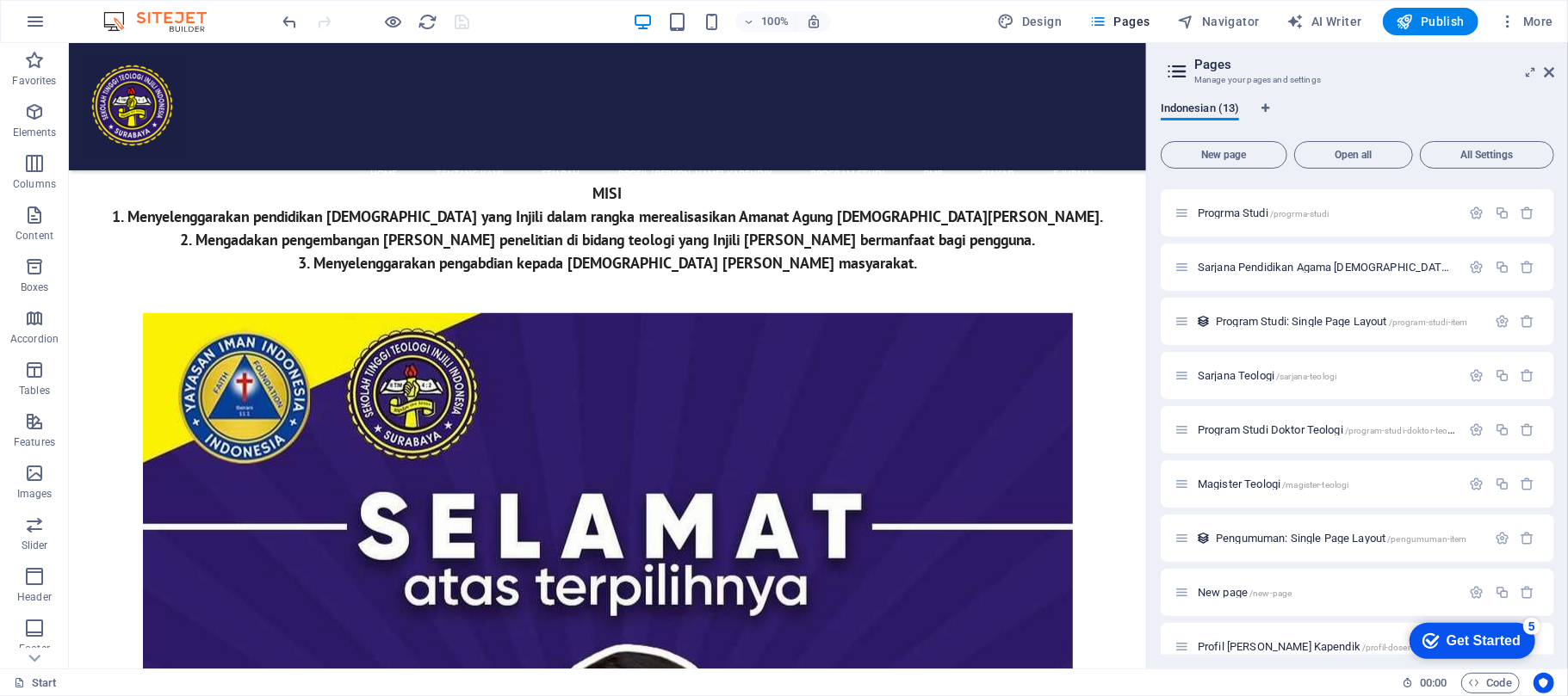
scroll to position [231, 0]
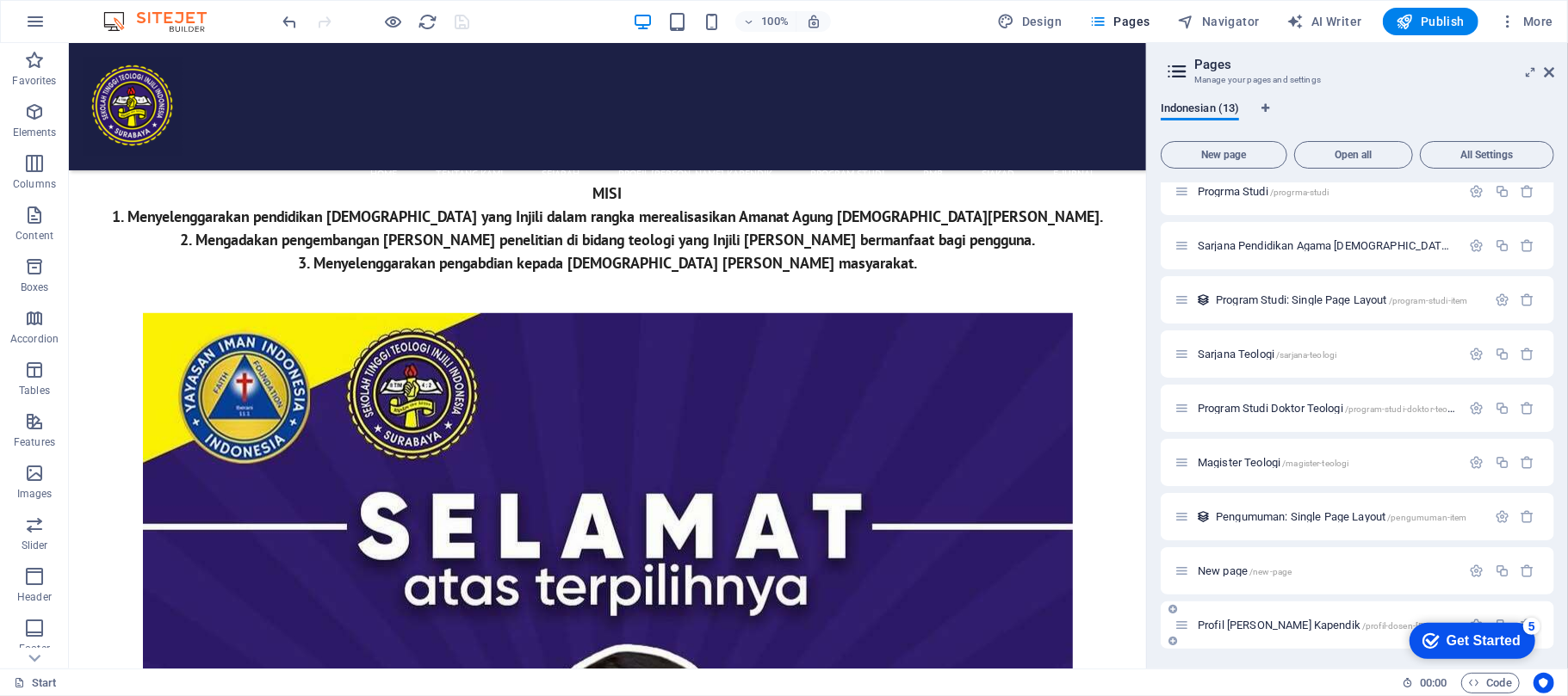
click at [1176, 522] on span "Profil Dosen dan Kapendik /profil-dosen-dan-kapendik" at bounding box center [1360, 624] width 324 height 13
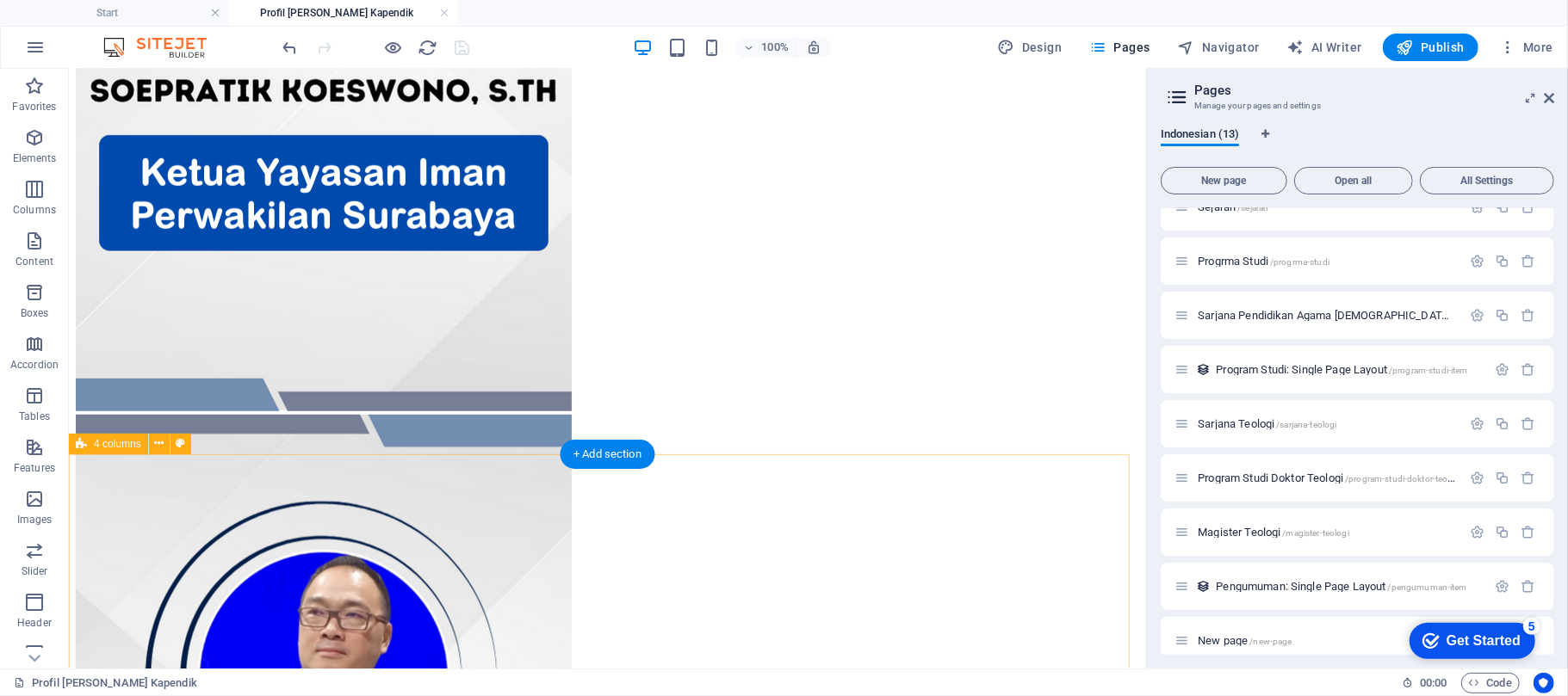
scroll to position [573, 0]
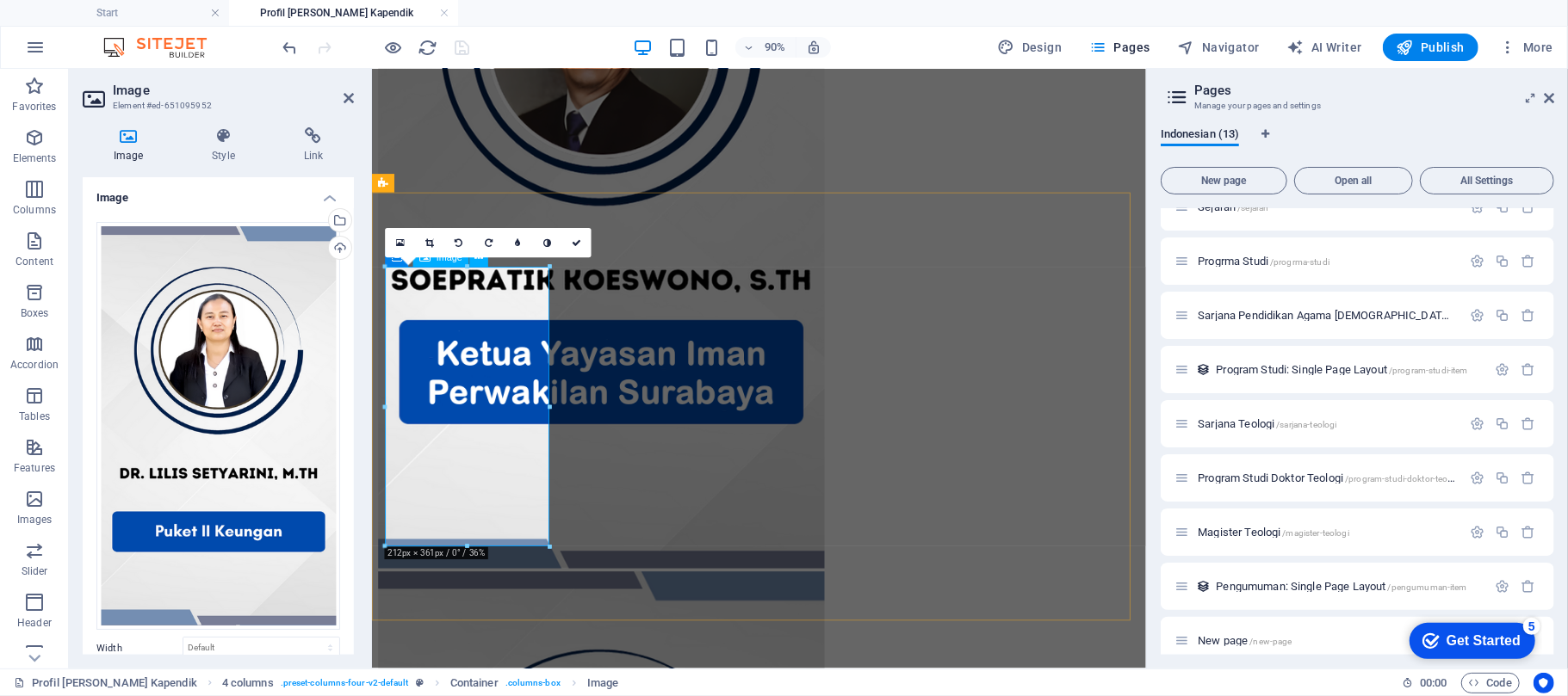
click at [167, 373] on div "Drag files here, click to choose files or select files from Files or our free s…" at bounding box center [219, 426] width 244 height 409
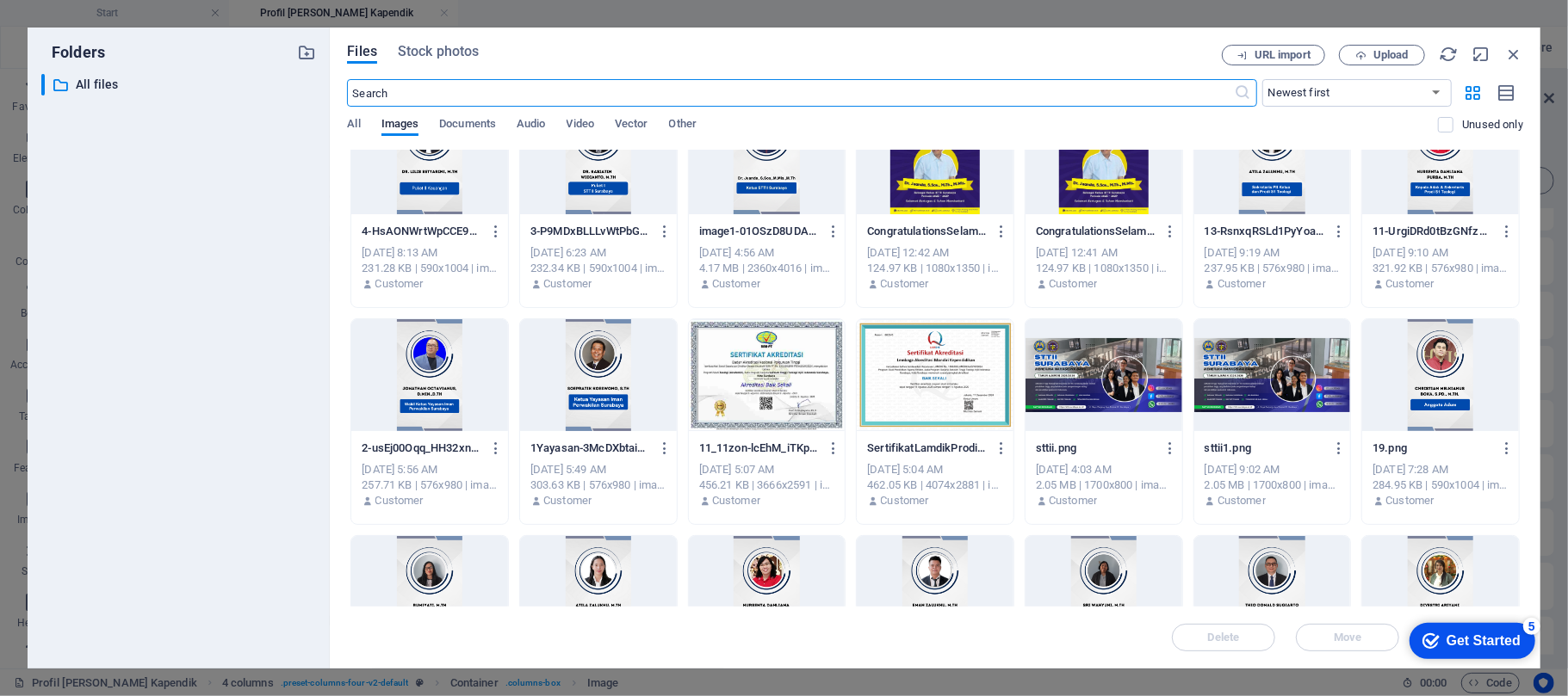
scroll to position [0, 0]
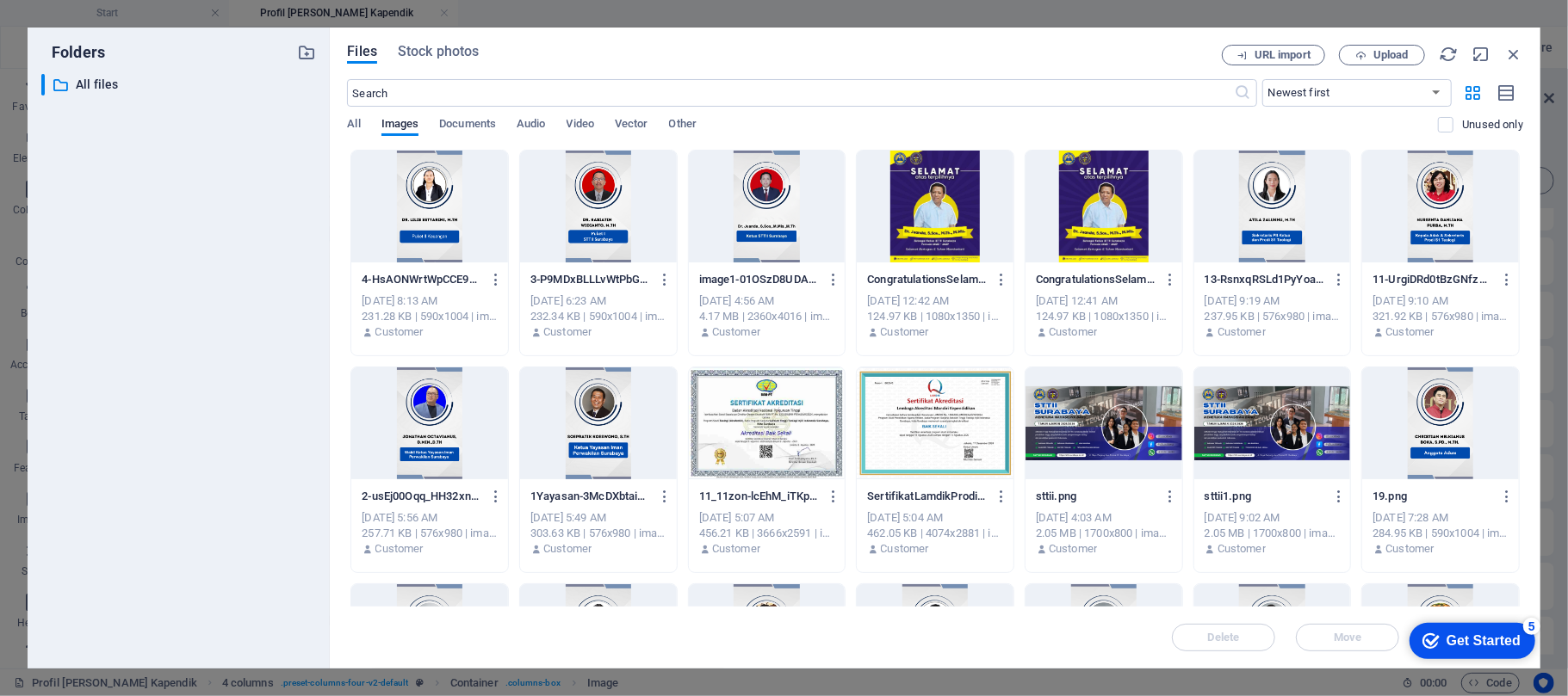
click at [442, 214] on div at bounding box center [430, 207] width 157 height 112
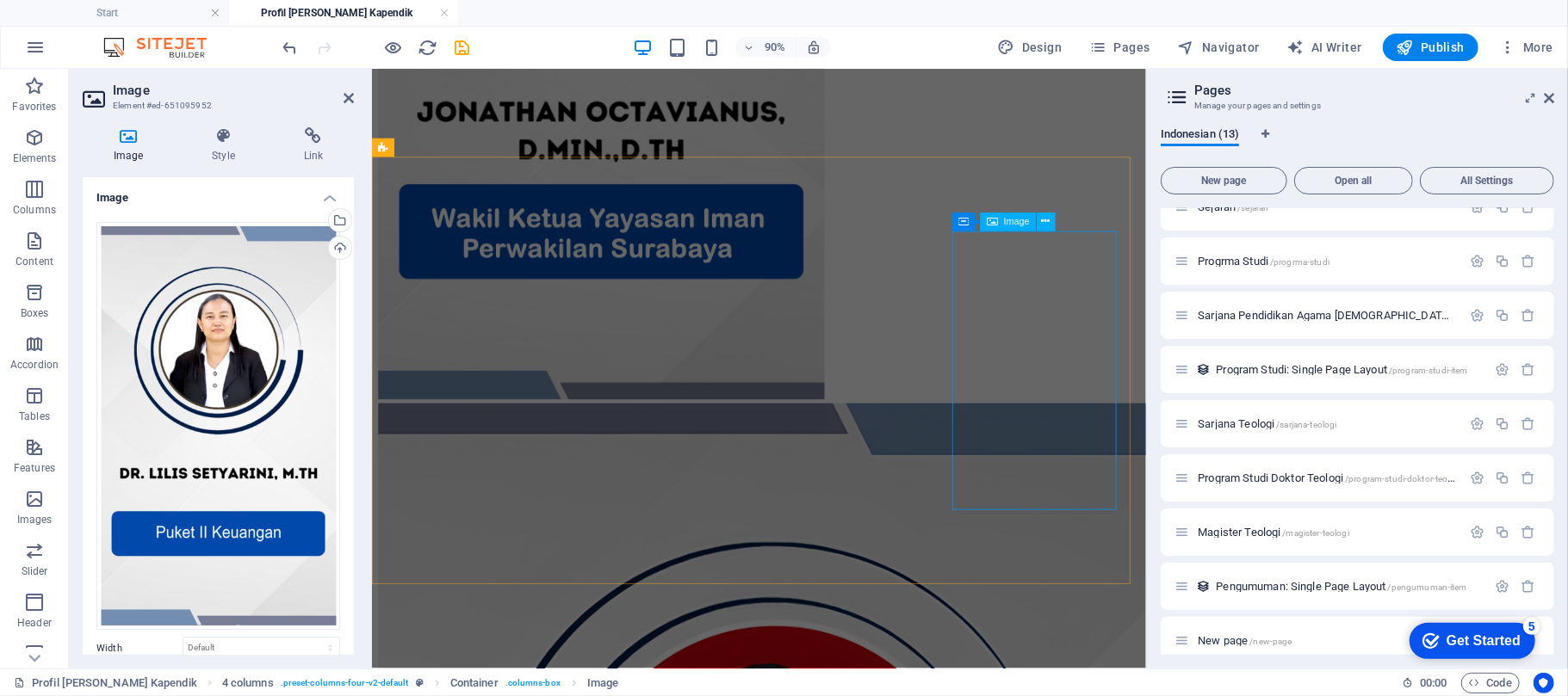
scroll to position [1606, 0]
drag, startPoint x: 1431, startPoint y: 53, endPoint x: 1347, endPoint y: 2, distance: 98.3
click at [1176, 53] on span "Publish" at bounding box center [1430, 47] width 68 height 17
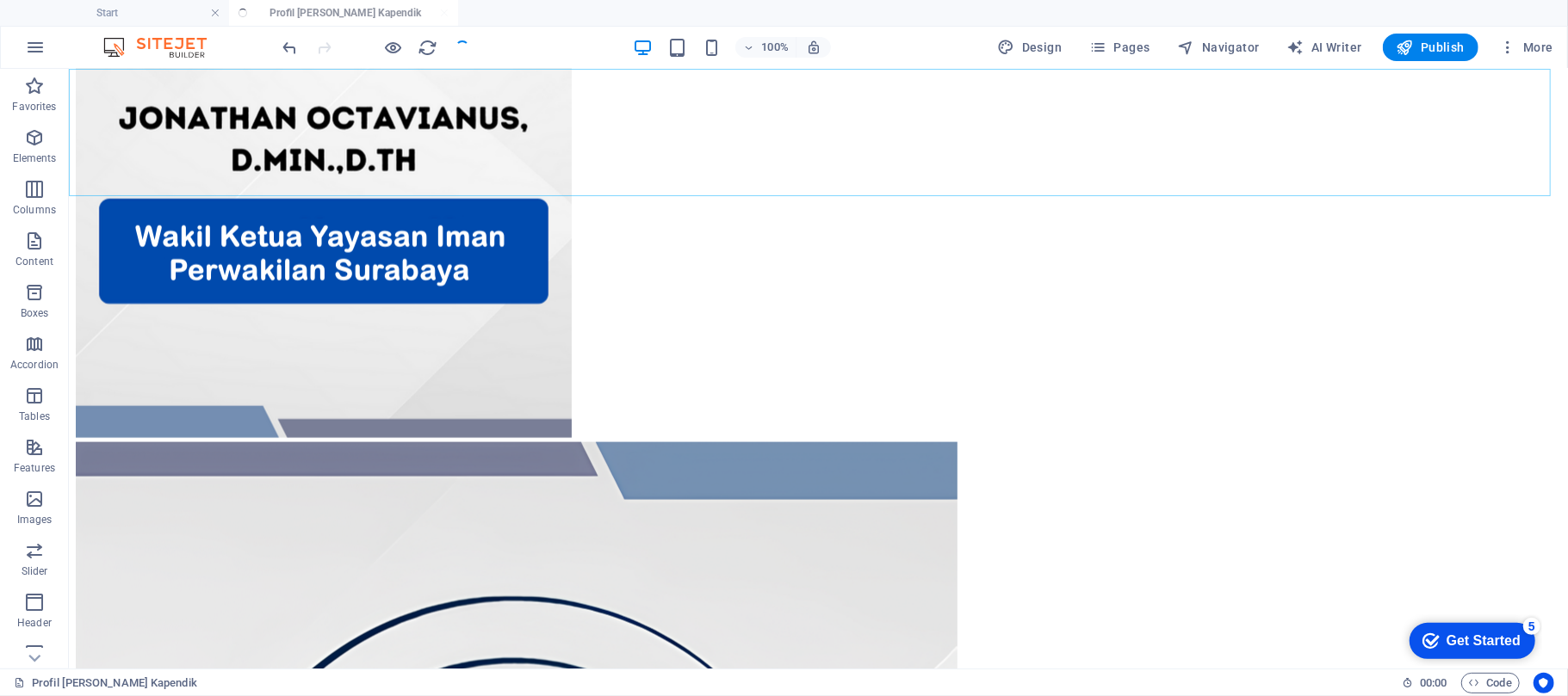
scroll to position [649, 0]
